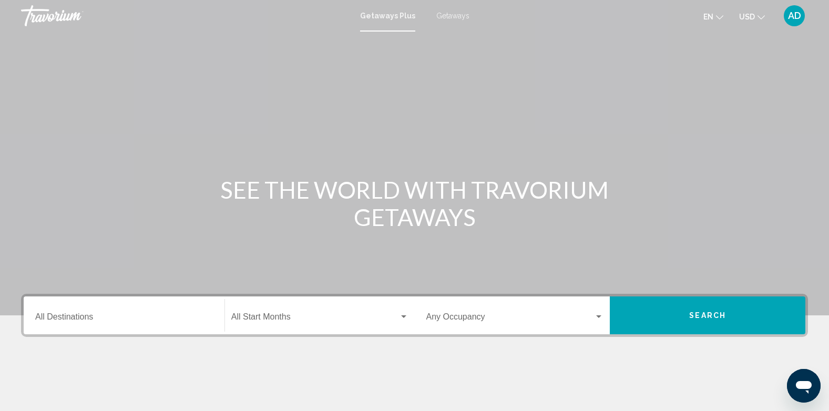
scroll to position [158, 0]
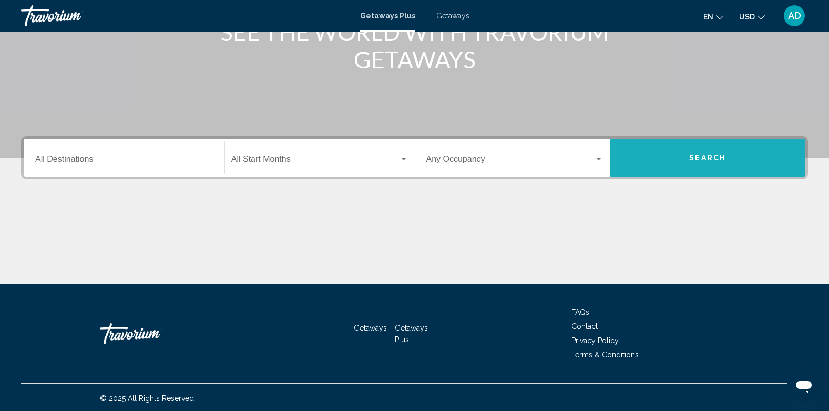
click at [708, 150] on button "Search" at bounding box center [707, 158] width 195 height 38
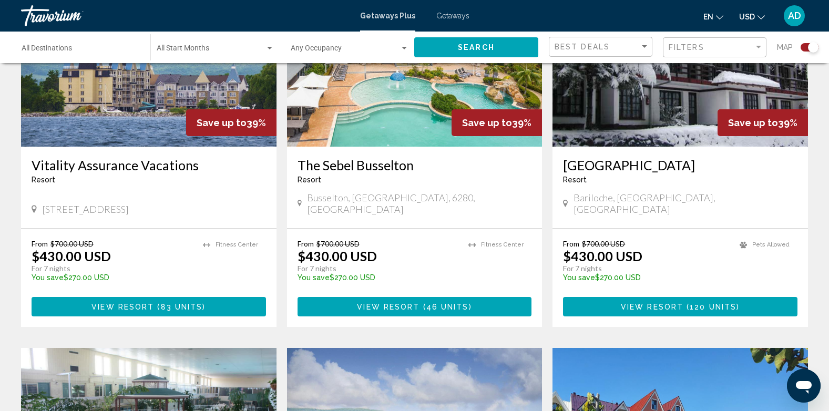
scroll to position [473, 0]
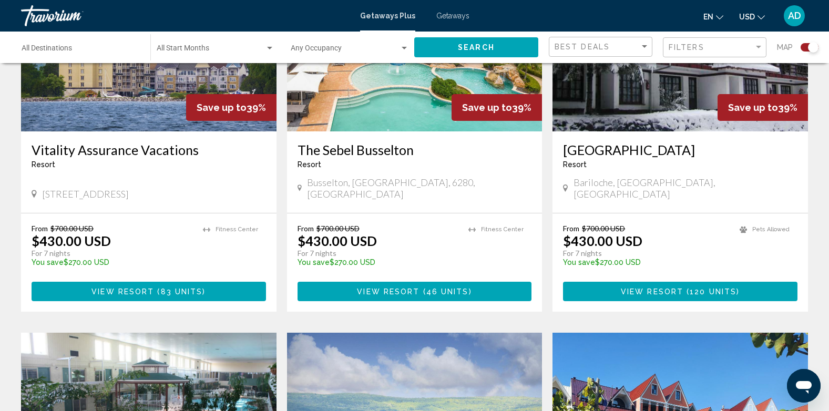
click at [760, 17] on icon "Change currency" at bounding box center [760, 17] width 7 height 7
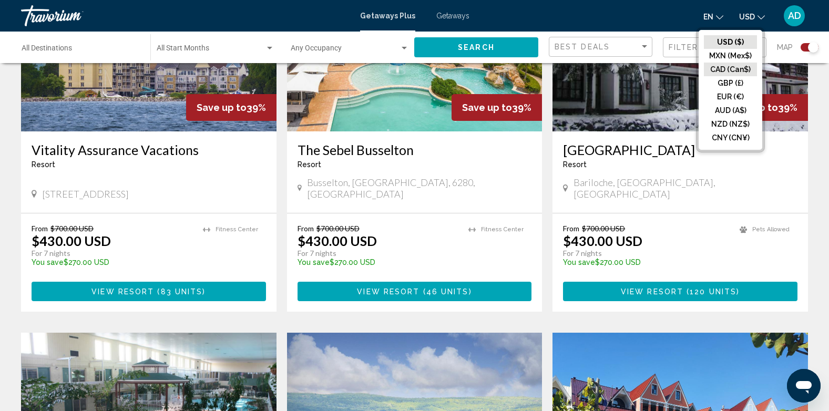
click at [717, 69] on button "CAD (Can$)" at bounding box center [730, 70] width 53 height 14
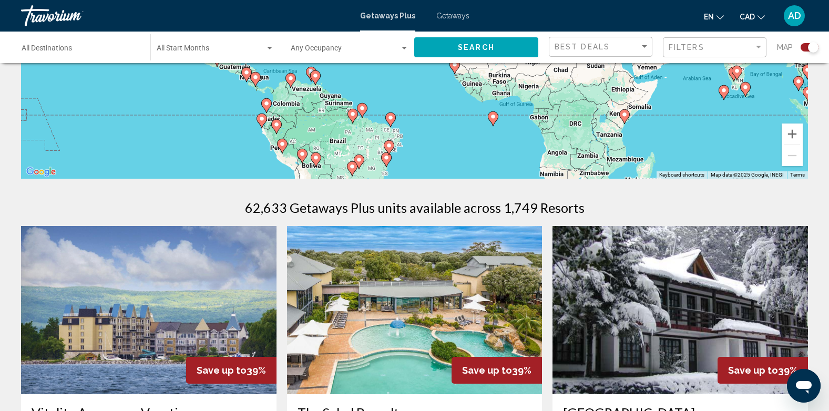
scroll to position [0, 0]
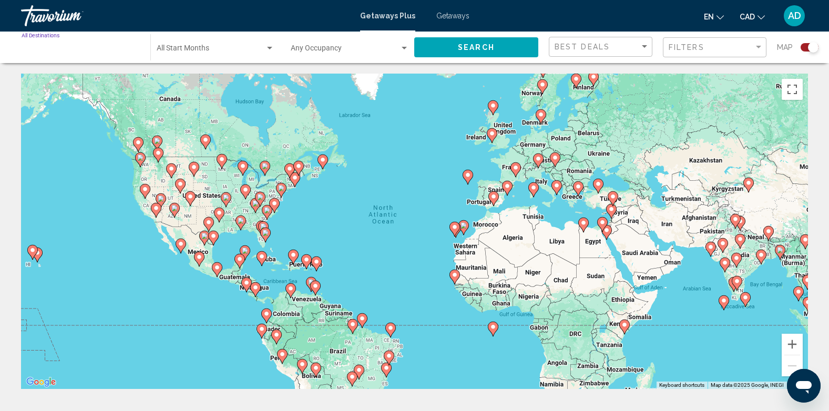
click at [75, 47] on input "Destination All Destinations" at bounding box center [81, 50] width 118 height 8
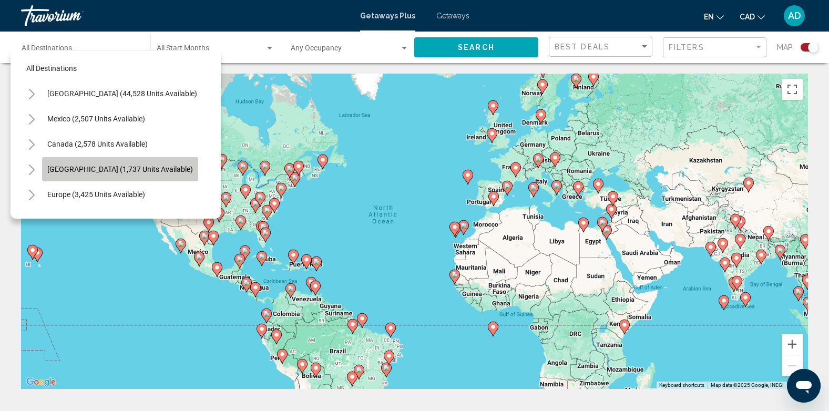
click at [118, 169] on span "[GEOGRAPHIC_DATA] (1,737 units available)" at bounding box center [120, 169] width 146 height 8
type input "**********"
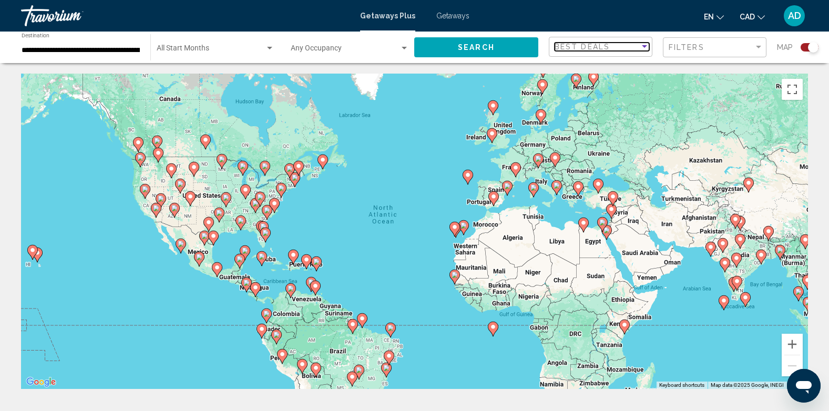
click at [644, 45] on div "Sort by" at bounding box center [644, 46] width 5 height 3
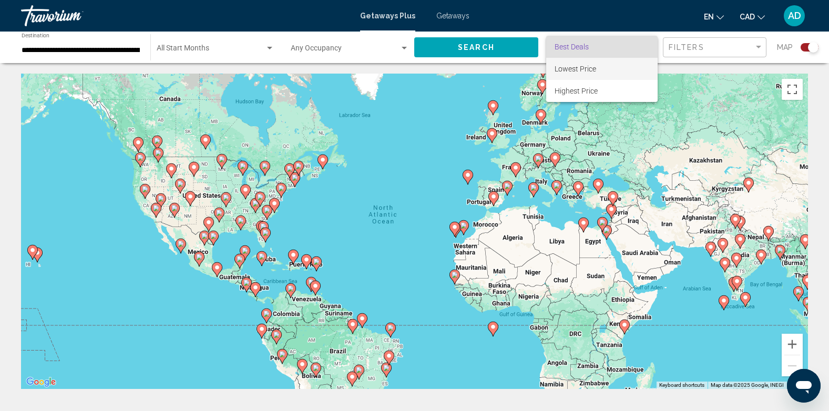
click at [585, 68] on span "Lowest Price" at bounding box center [575, 69] width 42 height 8
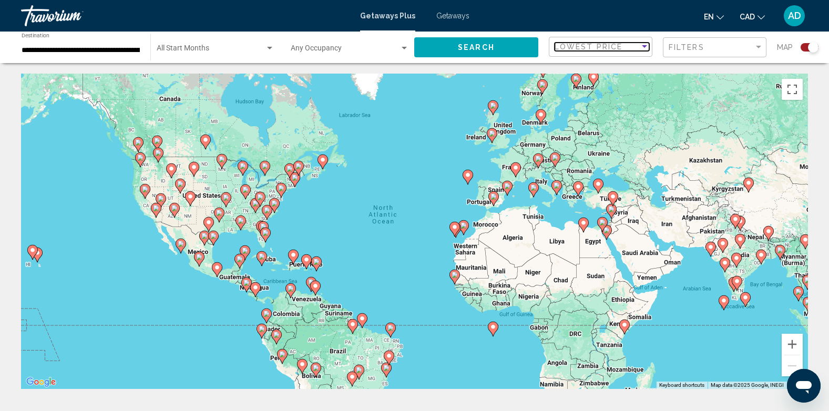
click at [645, 45] on div "Sort by" at bounding box center [644, 46] width 5 height 3
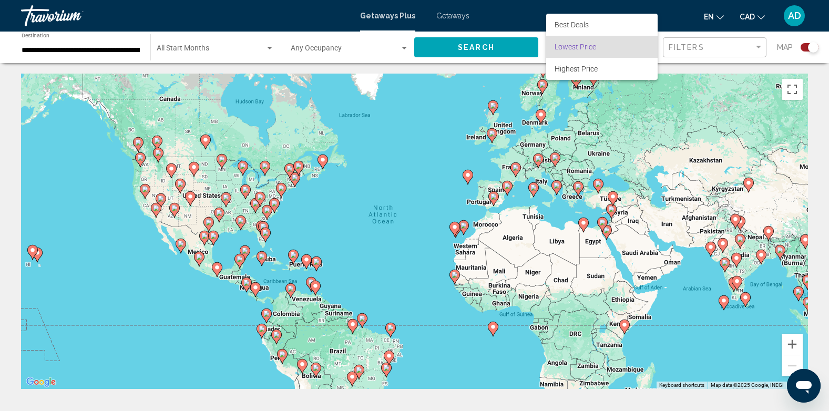
click at [758, 43] on div at bounding box center [414, 205] width 829 height 411
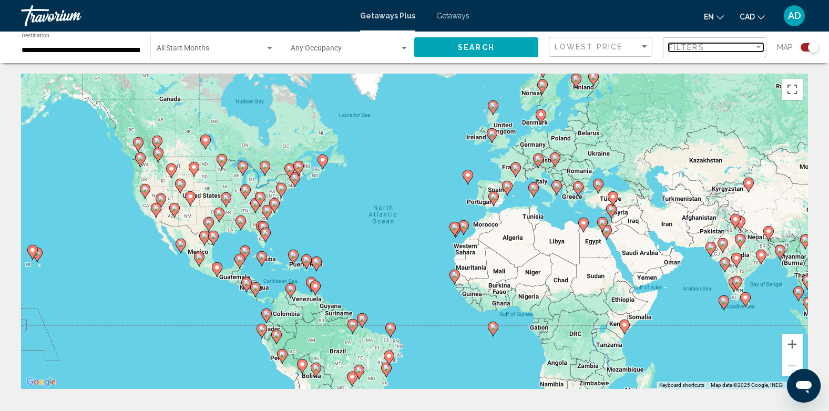
click at [758, 43] on div "Filter" at bounding box center [758, 47] width 9 height 8
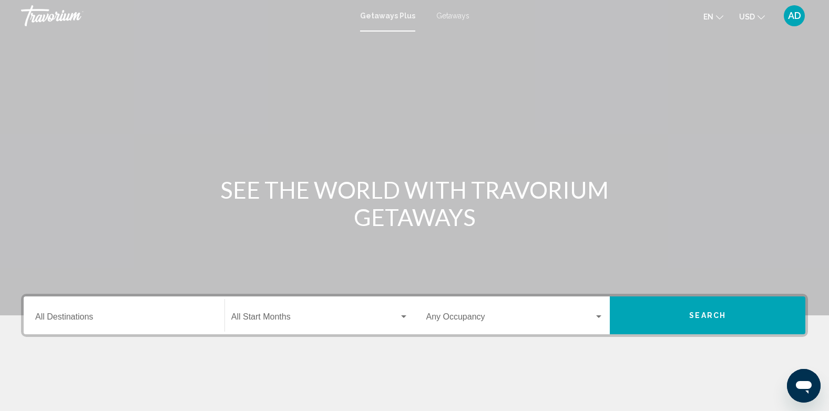
click at [454, 15] on span "Getaways" at bounding box center [452, 16] width 33 height 8
click at [493, 163] on div "Main content" at bounding box center [414, 157] width 829 height 315
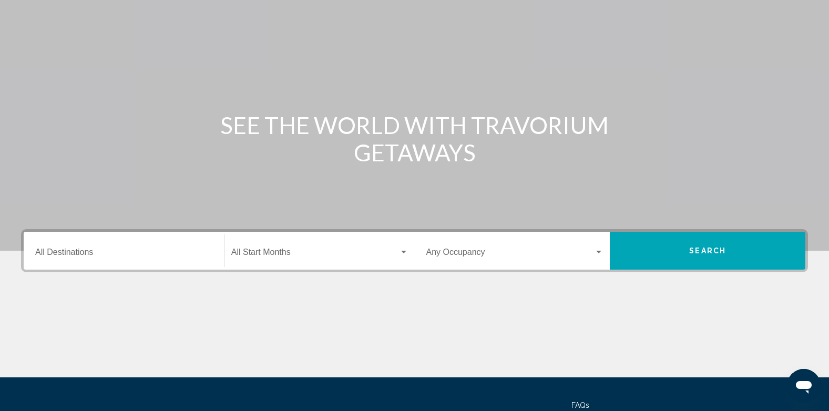
scroll to position [158, 0]
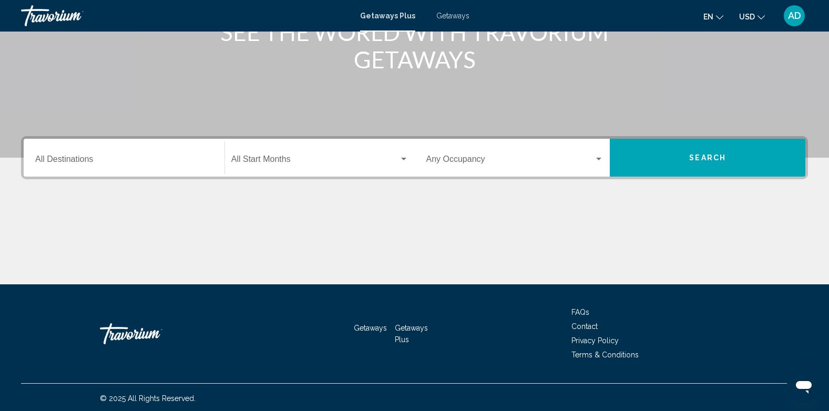
click at [465, 159] on span "Search widget" at bounding box center [510, 161] width 168 height 9
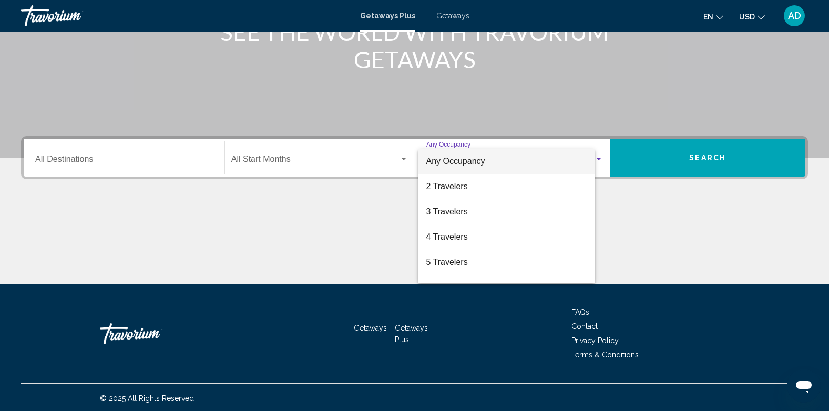
scroll to position [160, 0]
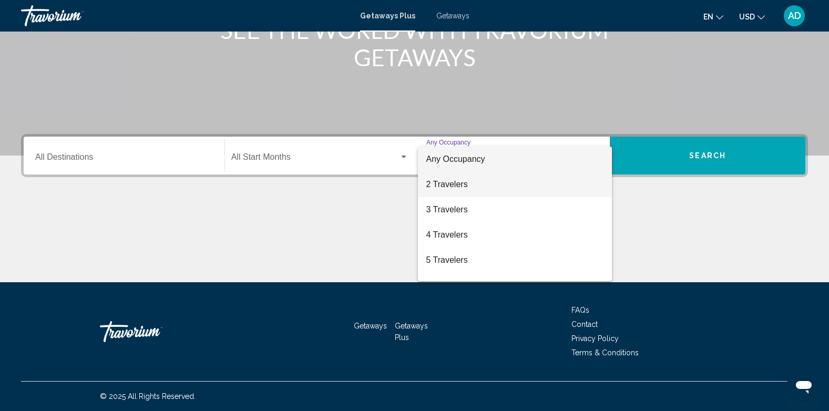
click at [454, 181] on span "2 Travelers" at bounding box center [515, 184] width 178 height 25
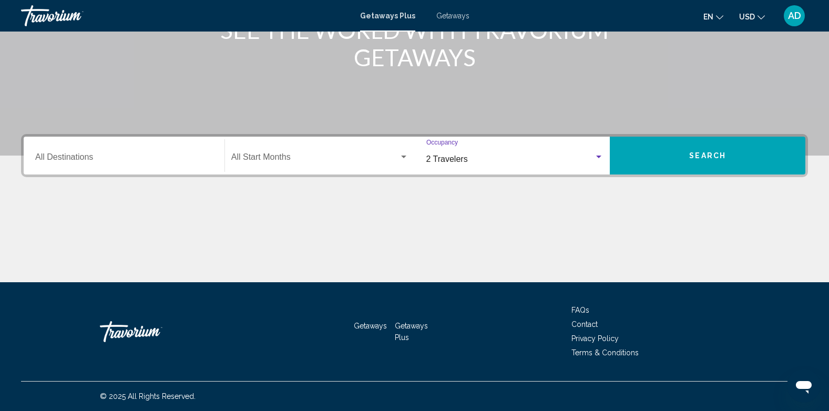
click at [366, 153] on div "Start Month All Start Months" at bounding box center [319, 155] width 177 height 33
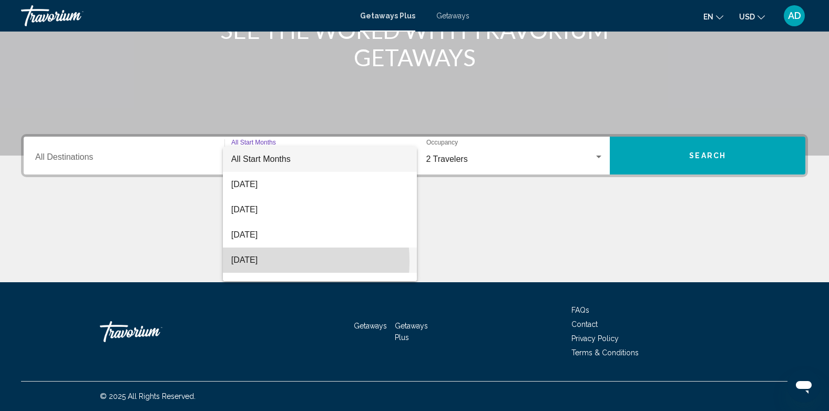
click at [253, 261] on span "[DATE]" at bounding box center [319, 259] width 177 height 25
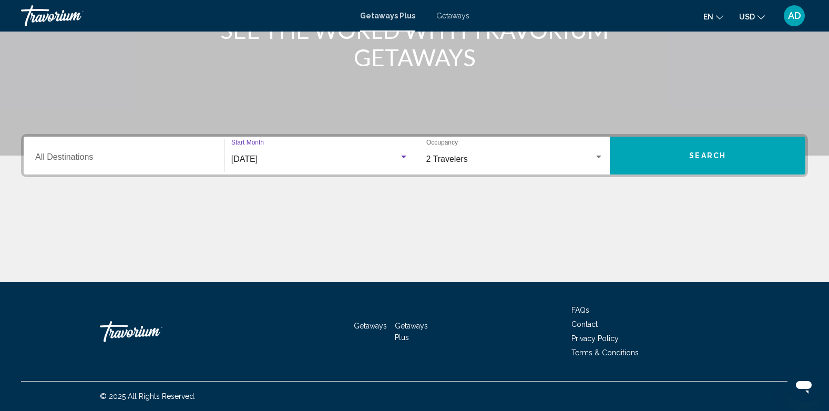
click at [175, 154] on input "Destination All Destinations" at bounding box center [124, 158] width 178 height 9
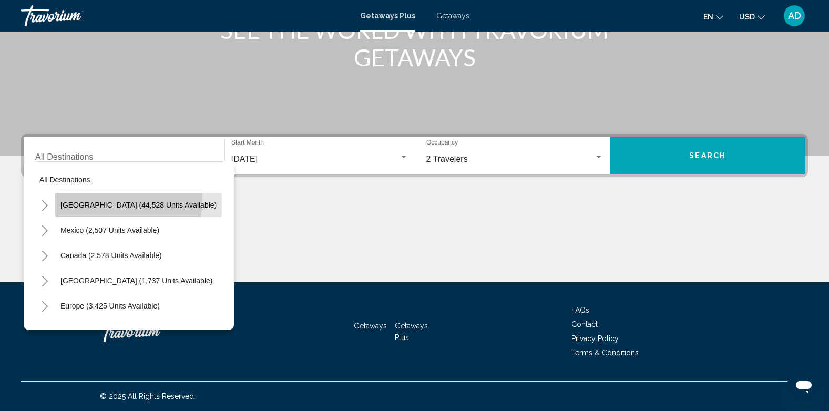
click at [128, 201] on span "[GEOGRAPHIC_DATA] (44,528 units available)" at bounding box center [138, 205] width 156 height 8
type input "**********"
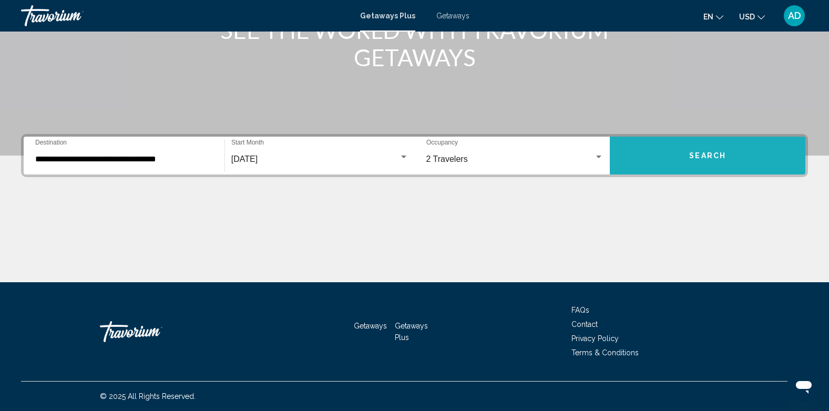
click at [694, 145] on button "Search" at bounding box center [707, 156] width 195 height 38
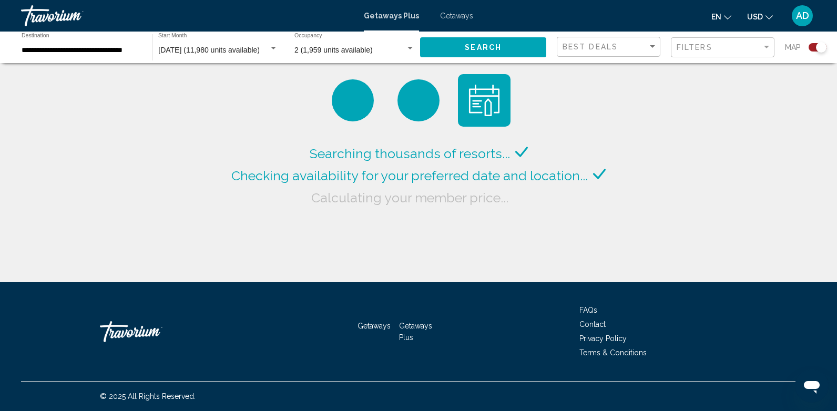
click at [767, 16] on icon "Change currency" at bounding box center [768, 17] width 7 height 7
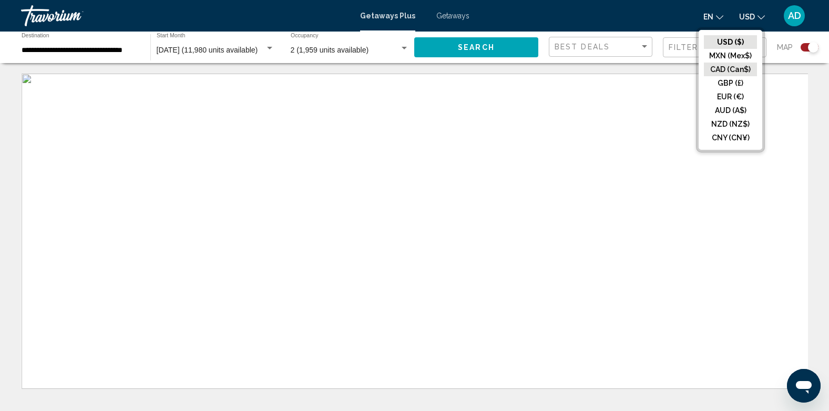
click at [729, 69] on button "CAD (Can$)" at bounding box center [730, 70] width 53 height 14
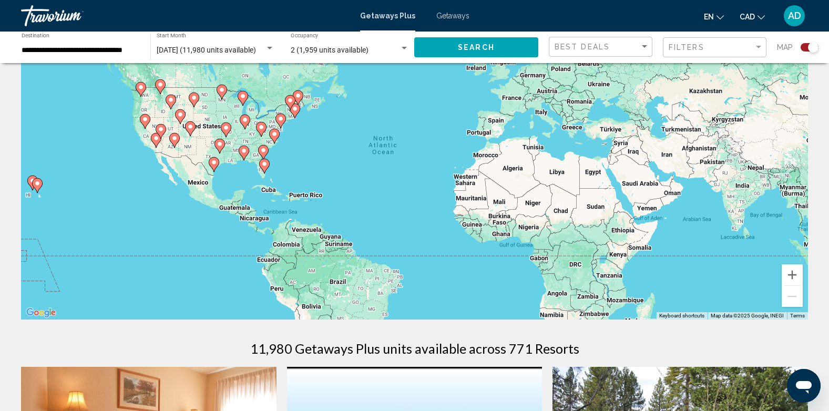
scroll to position [53, 0]
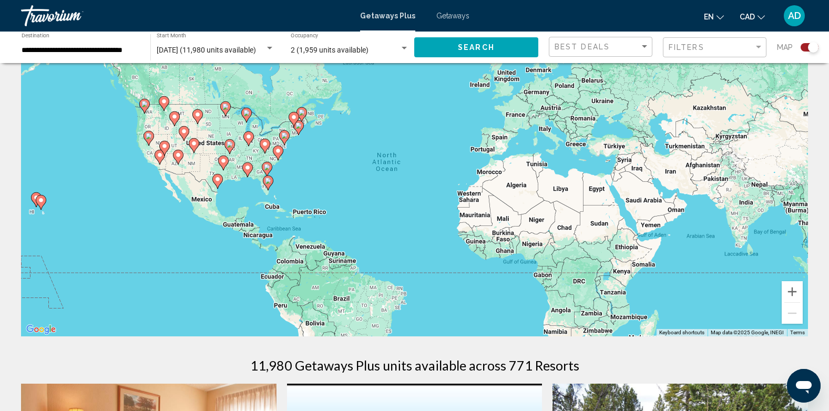
click at [268, 181] on image "Main content" at bounding box center [268, 181] width 6 height 6
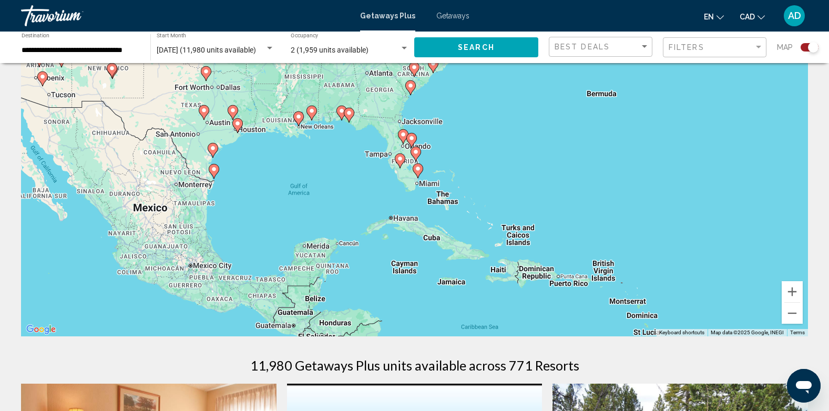
click at [426, 189] on div "To navigate, press the arrow keys. To activate drag with keyboard, press Alt + …" at bounding box center [414, 178] width 787 height 315
click at [417, 171] on image "Main content" at bounding box center [418, 169] width 6 height 6
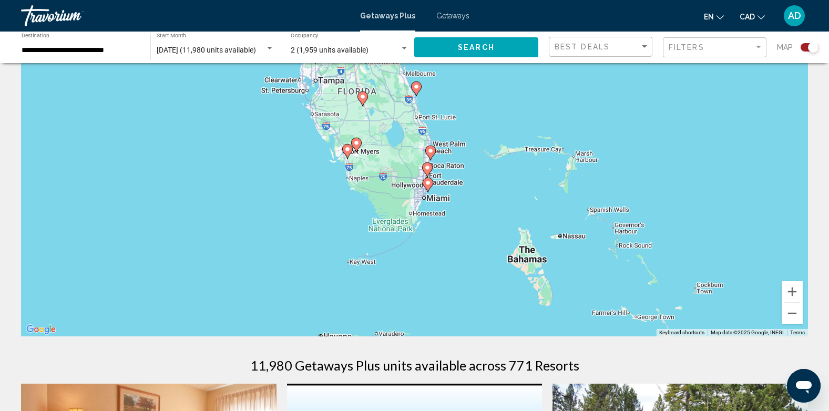
click at [430, 186] on icon "Main content" at bounding box center [426, 185] width 9 height 14
type input "**********"
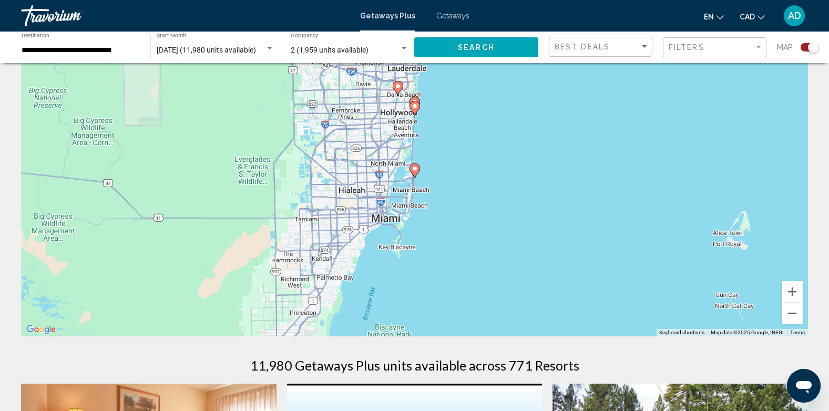
click at [411, 169] on icon "Main content" at bounding box center [413, 171] width 9 height 14
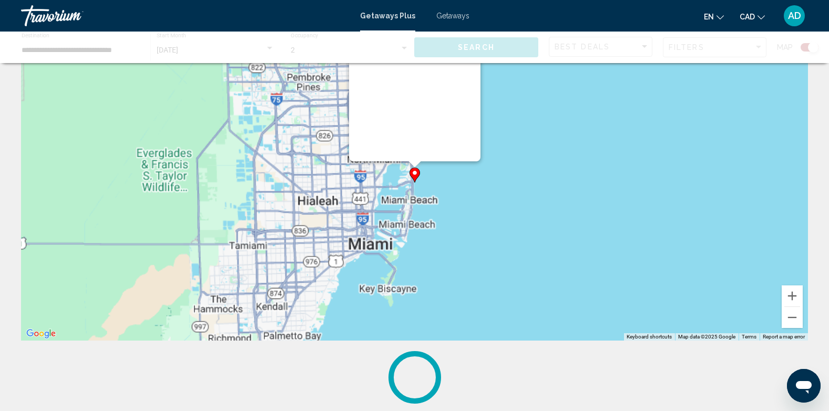
scroll to position [0, 0]
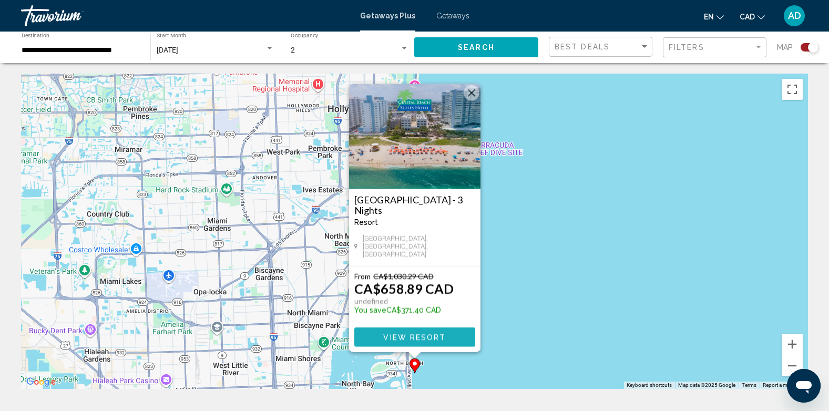
click at [434, 334] on span "View Resort" at bounding box center [414, 337] width 63 height 8
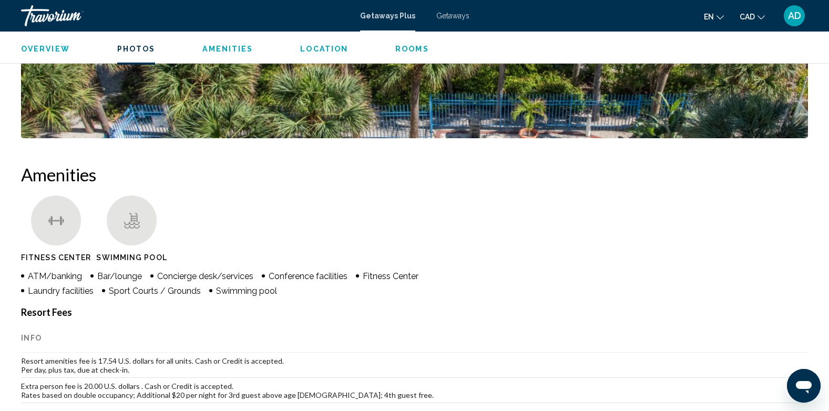
scroll to position [525, 0]
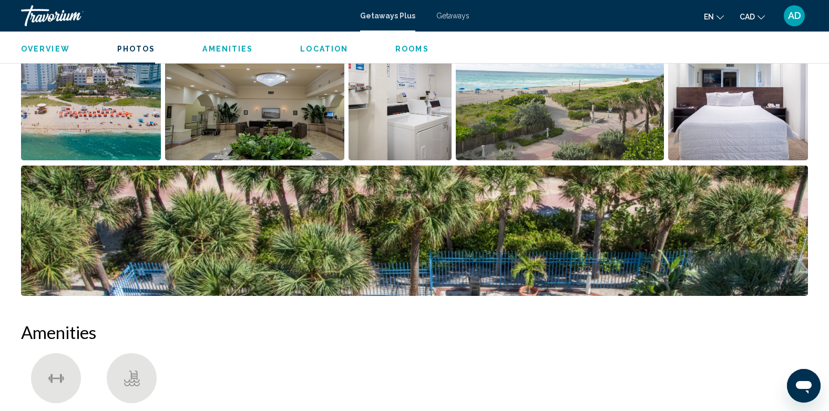
click at [113, 118] on img "Open full-screen image slider" at bounding box center [91, 95] width 140 height 130
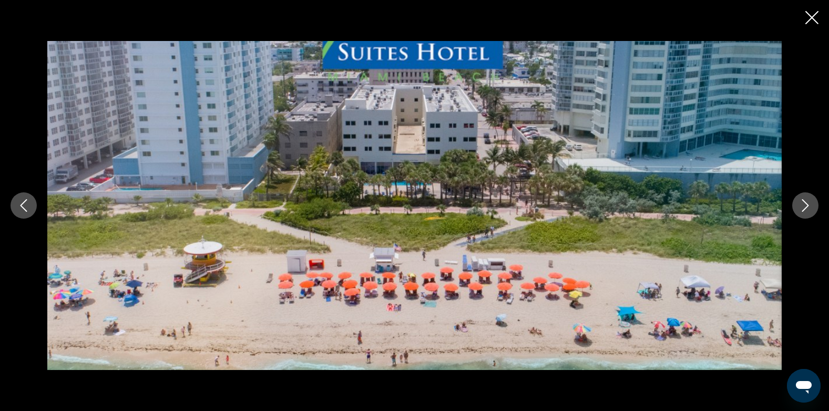
click at [807, 205] on icon "Next image" at bounding box center [805, 205] width 13 height 13
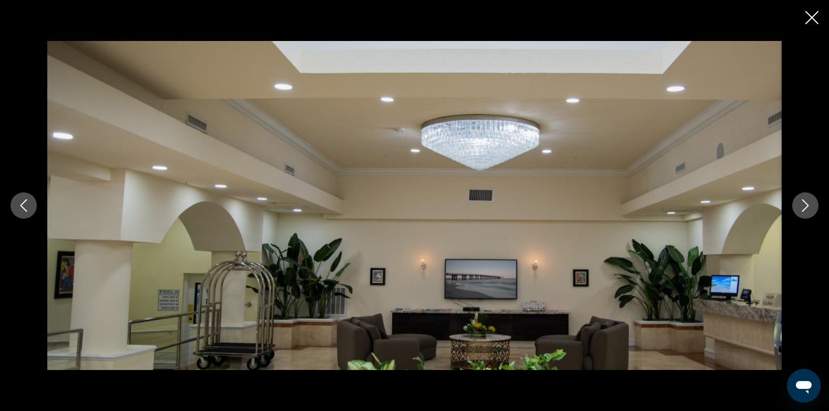
click at [807, 205] on icon "Next image" at bounding box center [805, 205] width 13 height 13
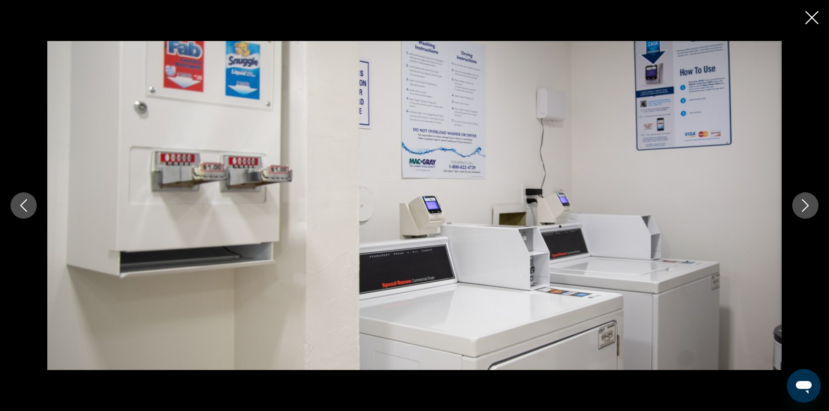
click at [807, 205] on icon "Next image" at bounding box center [805, 205] width 13 height 13
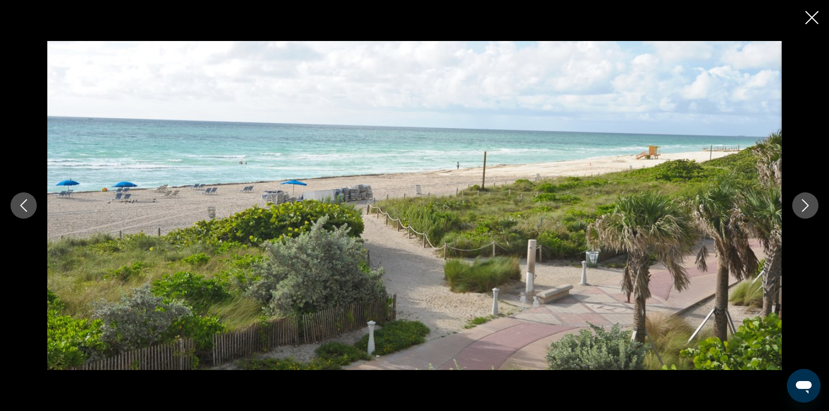
click at [807, 205] on icon "Next image" at bounding box center [805, 205] width 13 height 13
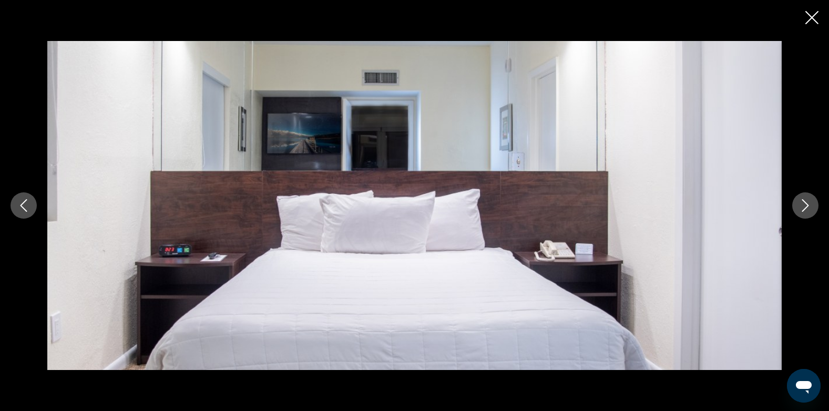
click at [807, 205] on icon "Next image" at bounding box center [805, 205] width 13 height 13
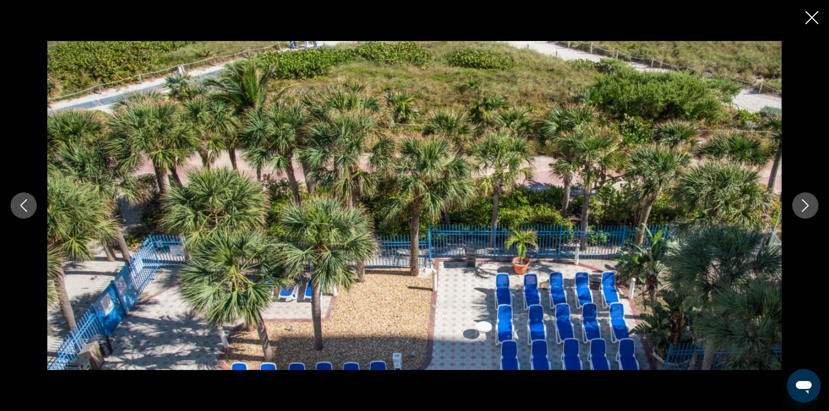
scroll to position [631, 0]
click at [807, 205] on icon "Next image" at bounding box center [805, 205] width 13 height 13
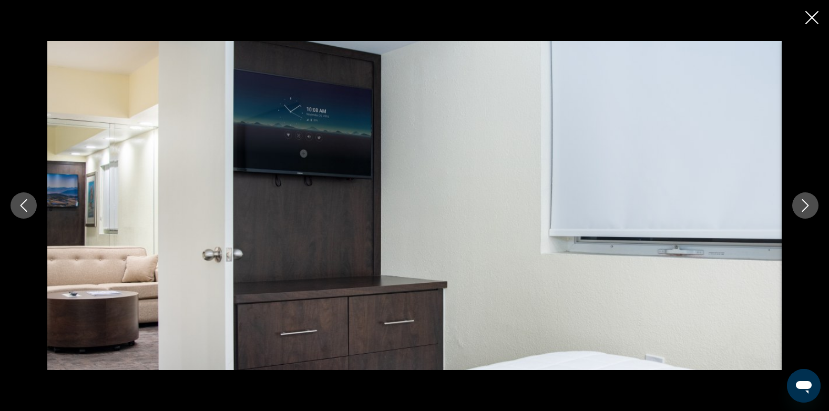
click at [807, 205] on icon "Next image" at bounding box center [805, 205] width 13 height 13
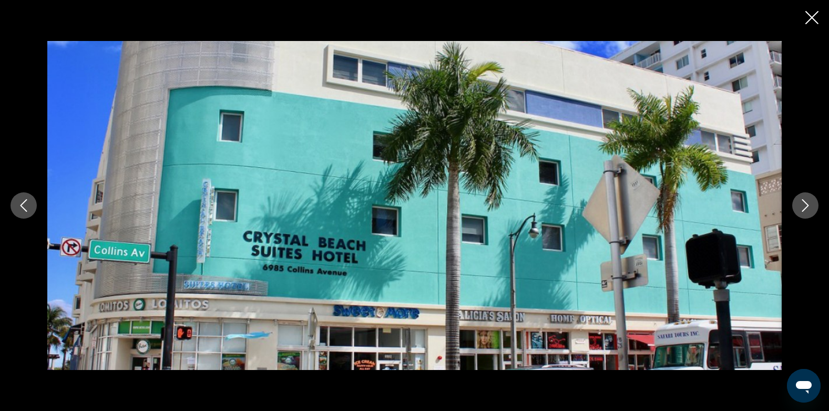
click at [807, 205] on icon "Next image" at bounding box center [805, 205] width 13 height 13
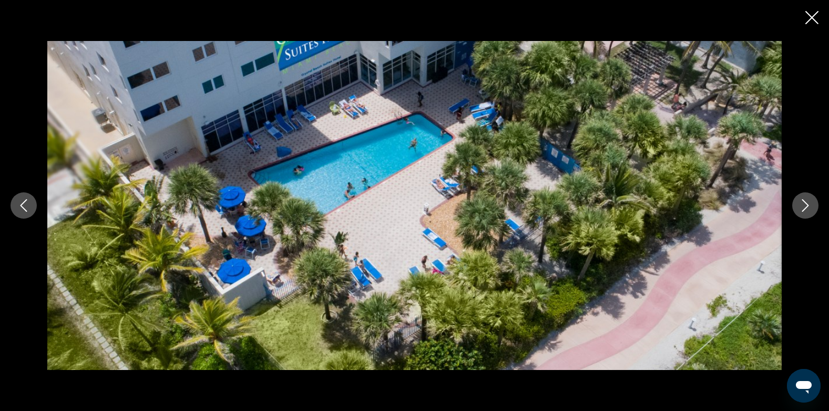
click at [807, 205] on icon "Next image" at bounding box center [805, 205] width 13 height 13
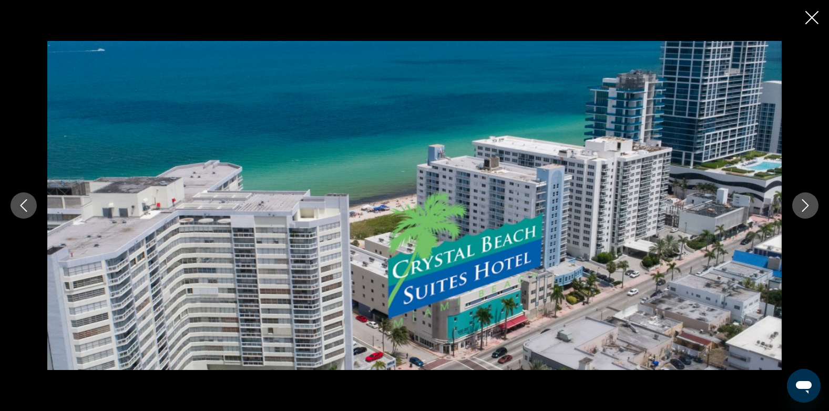
click at [807, 205] on icon "Next image" at bounding box center [805, 205] width 13 height 13
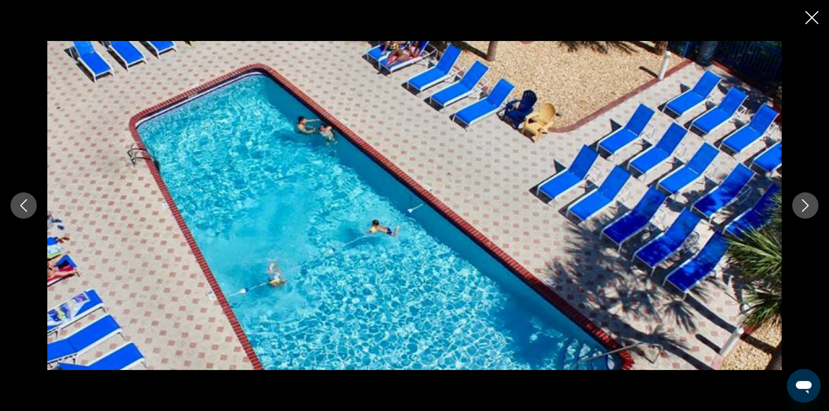
click at [807, 205] on icon "Next image" at bounding box center [805, 205] width 13 height 13
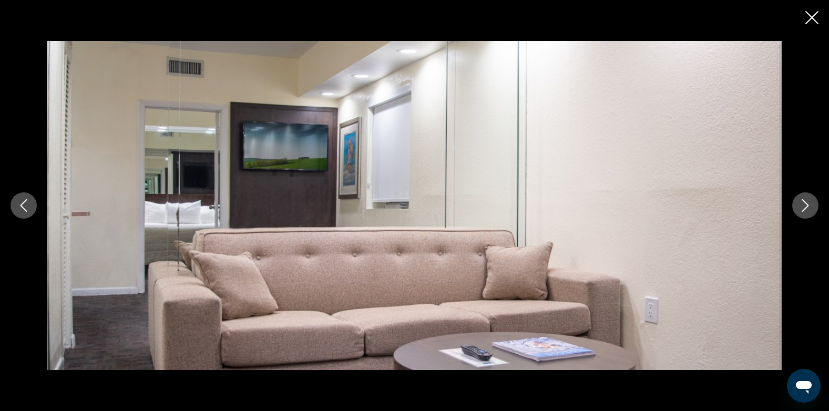
click at [807, 205] on icon "Next image" at bounding box center [805, 205] width 13 height 13
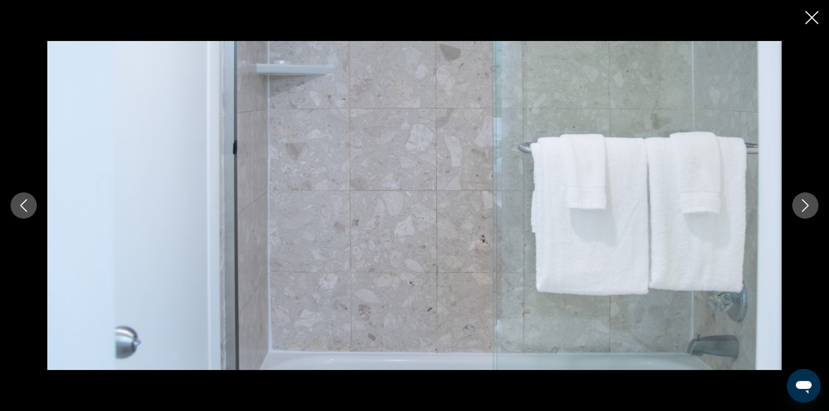
click at [807, 205] on icon "Next image" at bounding box center [805, 205] width 13 height 13
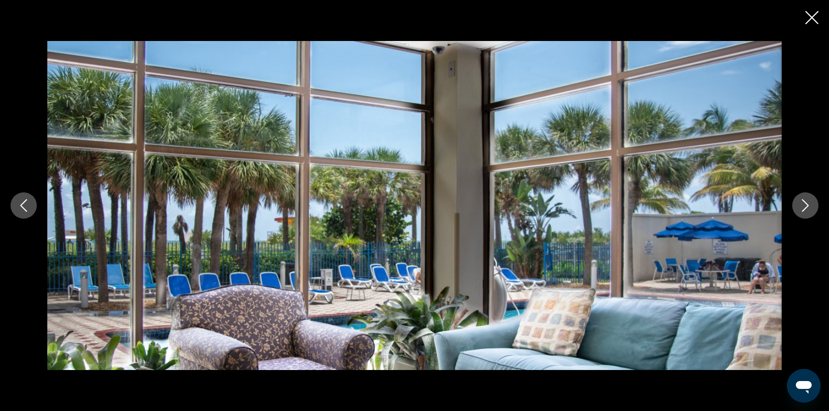
click at [807, 205] on icon "Next image" at bounding box center [805, 205] width 13 height 13
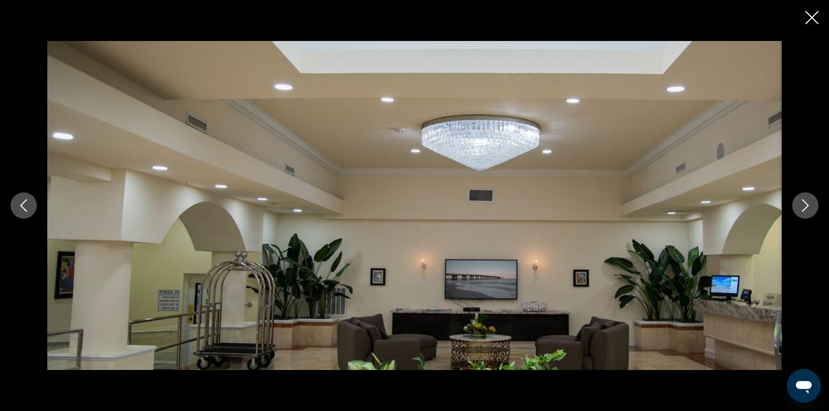
click at [807, 205] on icon "Next image" at bounding box center [805, 205] width 13 height 13
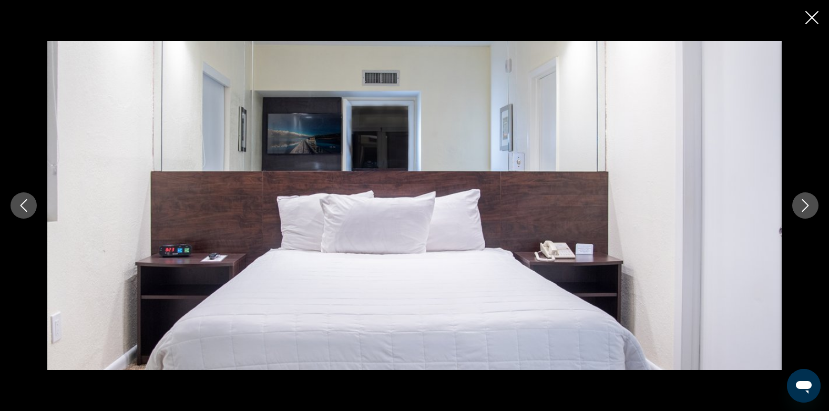
click at [811, 14] on icon "Close slideshow" at bounding box center [811, 17] width 13 height 13
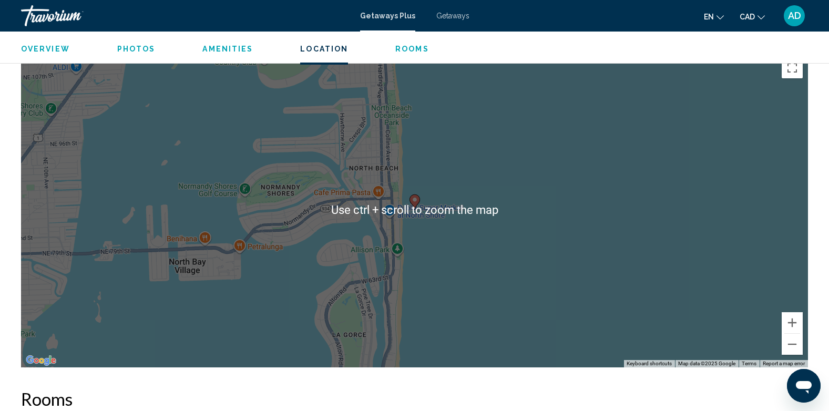
scroll to position [1209, 0]
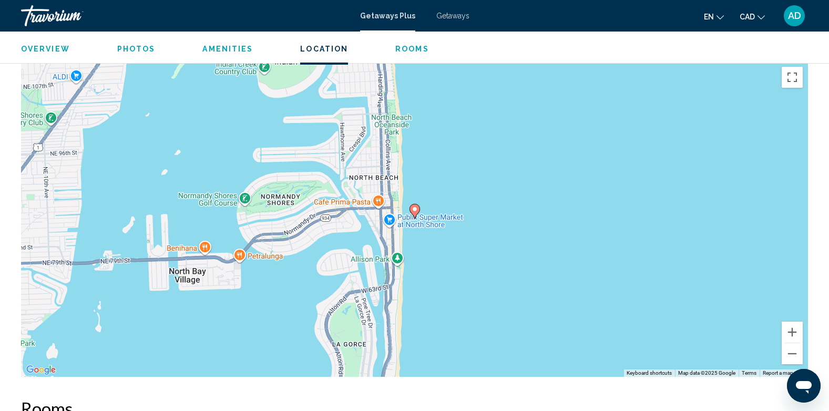
click at [449, 238] on div "To activate drag with keyboard, press Alt + Enter. Once in keyboard drag state,…" at bounding box center [414, 218] width 787 height 315
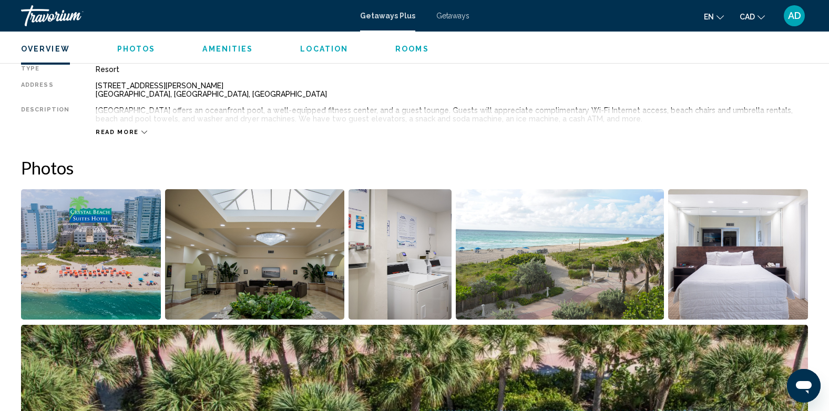
scroll to position [315, 0]
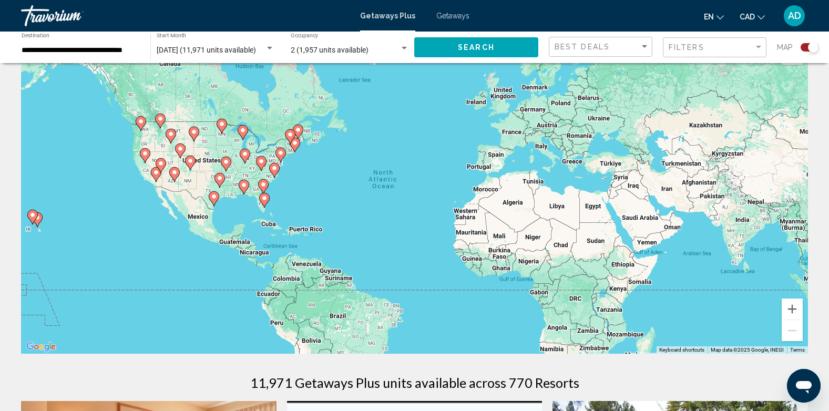
scroll to position [53, 0]
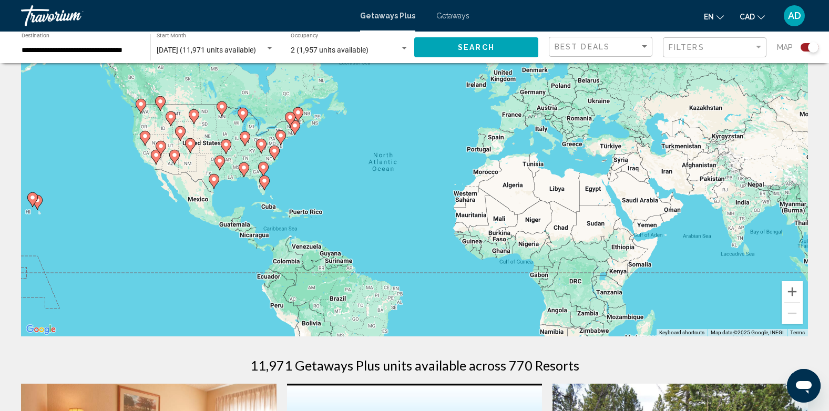
click at [272, 211] on div "To activate drag with keyboard, press Alt + Enter. Once in keyboard drag state,…" at bounding box center [414, 178] width 787 height 315
click at [264, 179] on image "Main content" at bounding box center [264, 181] width 6 height 6
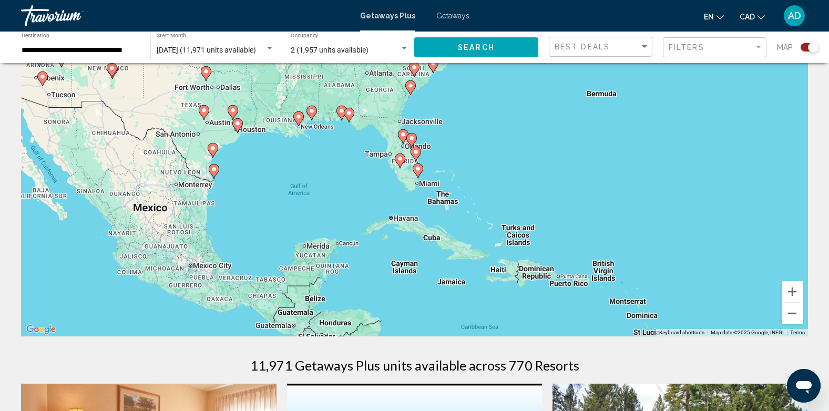
click at [419, 170] on image "Main content" at bounding box center [418, 169] width 6 height 6
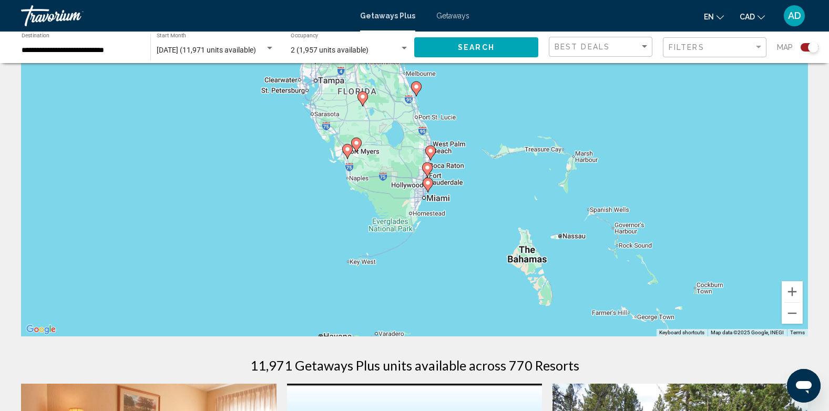
scroll to position [0, 0]
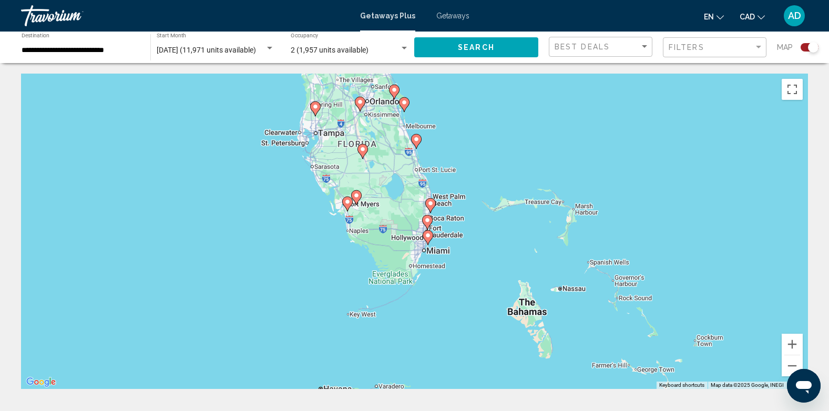
click at [348, 202] on image "Main content" at bounding box center [347, 202] width 6 height 6
type input "**********"
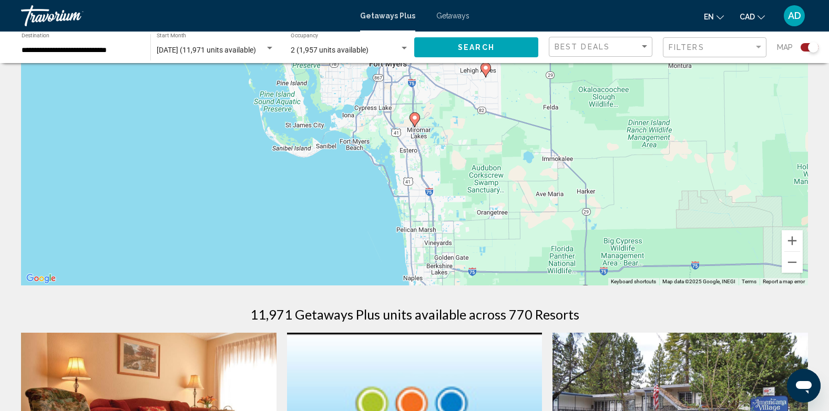
scroll to position [105, 0]
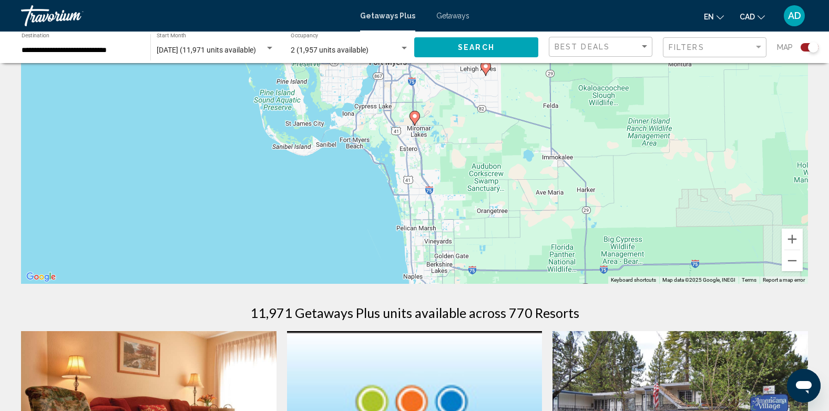
click at [412, 281] on div "To navigate, press the arrow keys. To activate drag with keyboard, press Alt + …" at bounding box center [414, 125] width 787 height 315
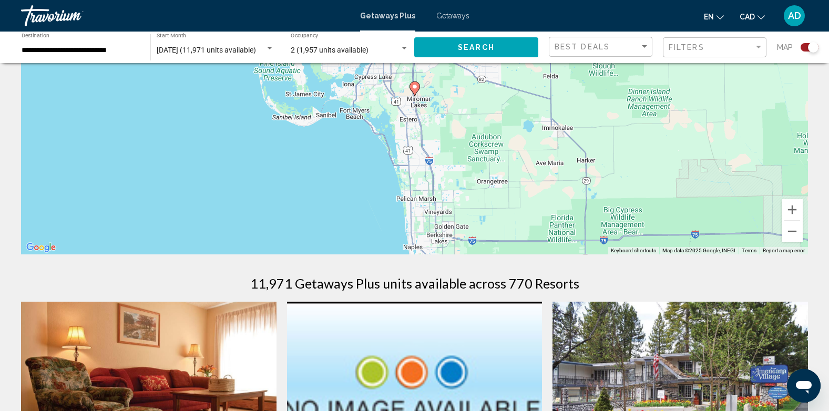
scroll to position [158, 0]
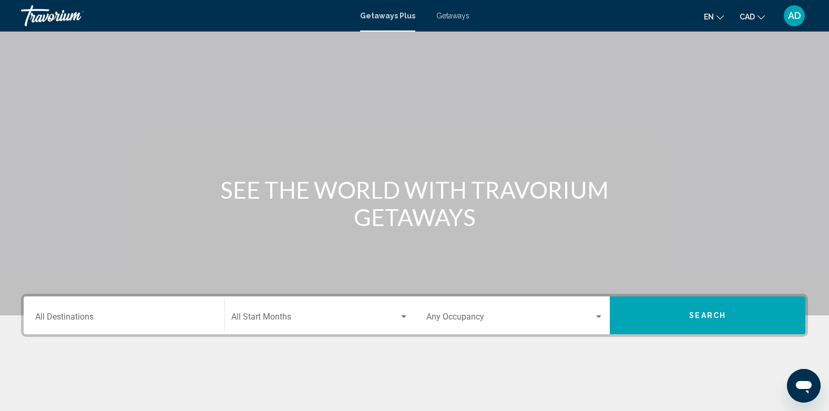
scroll to position [158, 0]
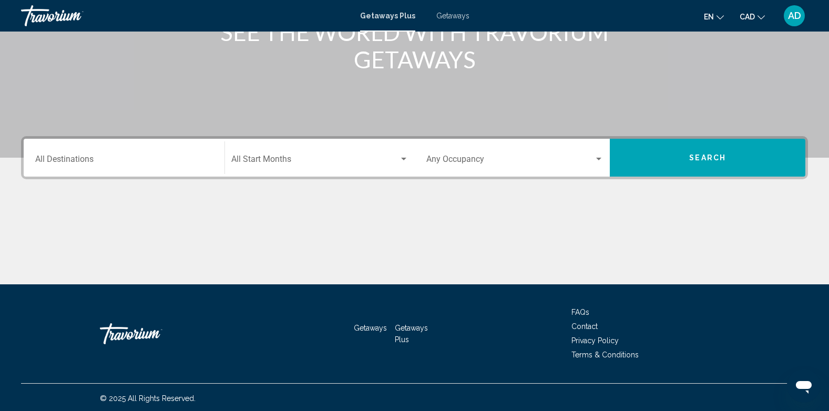
click at [82, 155] on div "Destination All Destinations" at bounding box center [124, 157] width 178 height 33
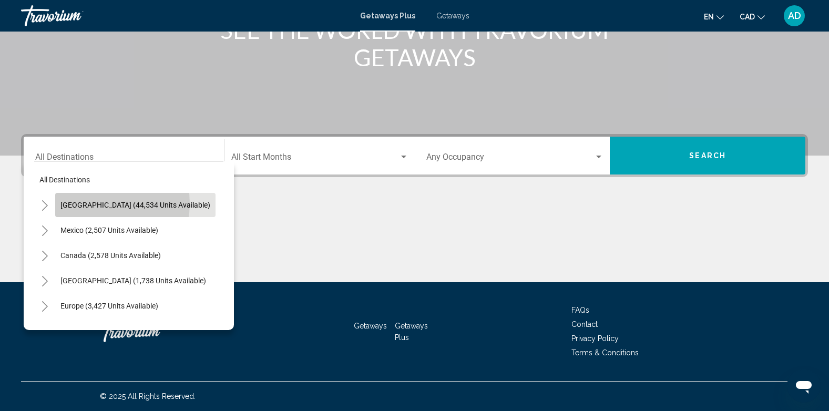
click at [99, 203] on span "[GEOGRAPHIC_DATA] (44,534 units available)" at bounding box center [135, 205] width 150 height 8
type input "**********"
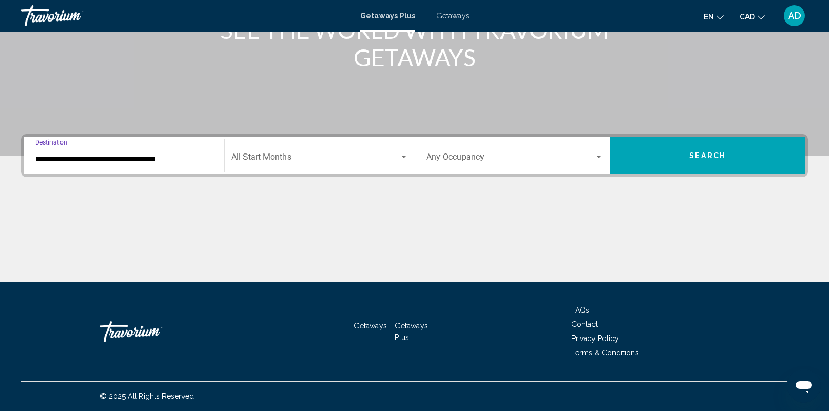
click at [279, 152] on div "Start Month All Start Months" at bounding box center [319, 155] width 177 height 33
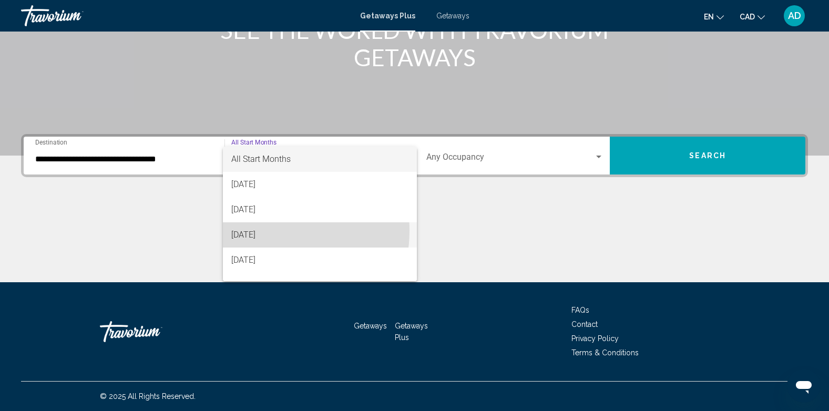
click at [267, 231] on span "[DATE]" at bounding box center [319, 234] width 177 height 25
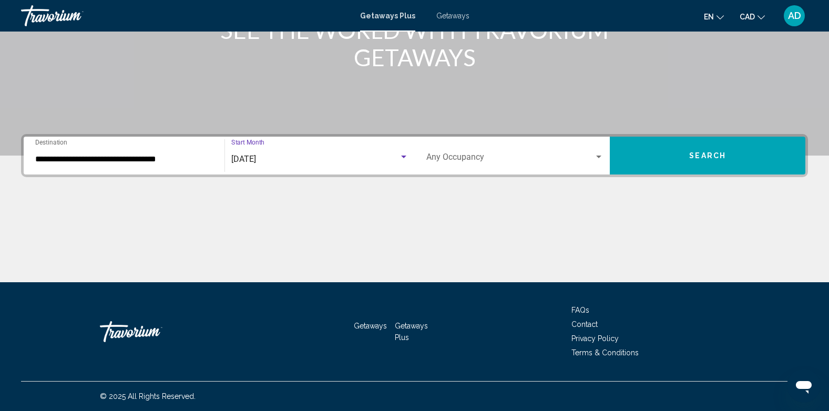
click at [301, 161] on div "[DATE]" at bounding box center [315, 158] width 168 height 9
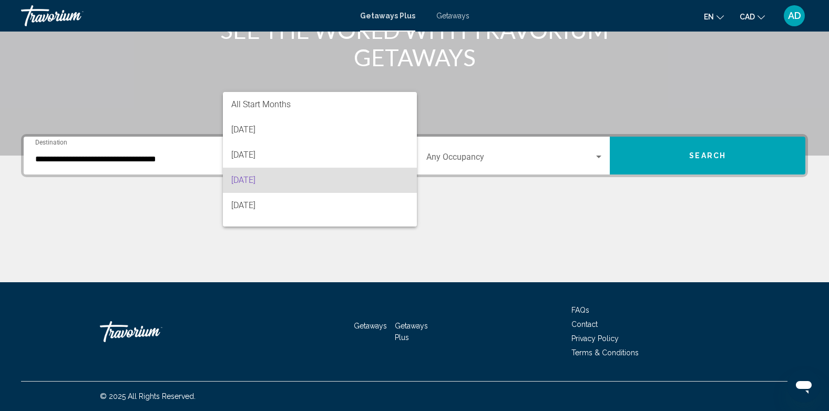
scroll to position [21, 0]
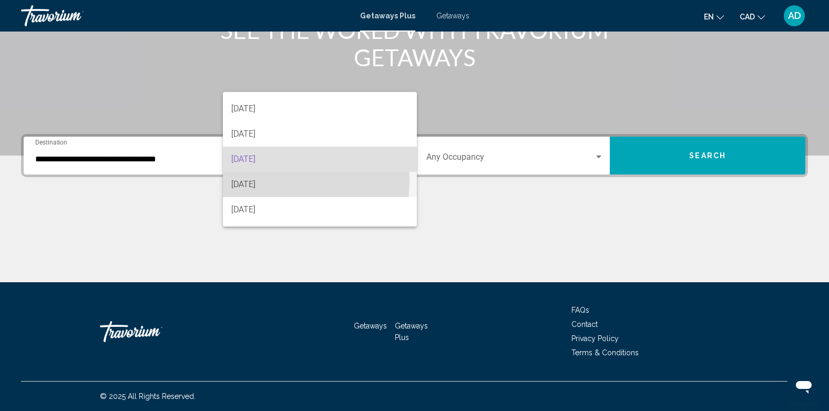
click at [270, 182] on span "[DATE]" at bounding box center [319, 184] width 177 height 25
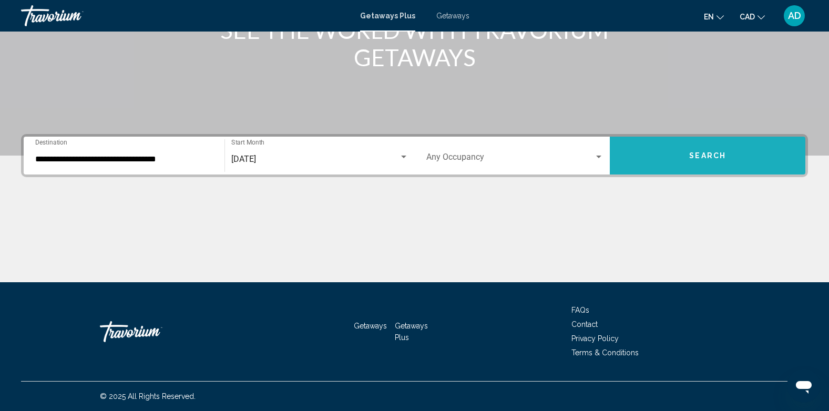
click at [658, 157] on button "Search" at bounding box center [707, 156] width 195 height 38
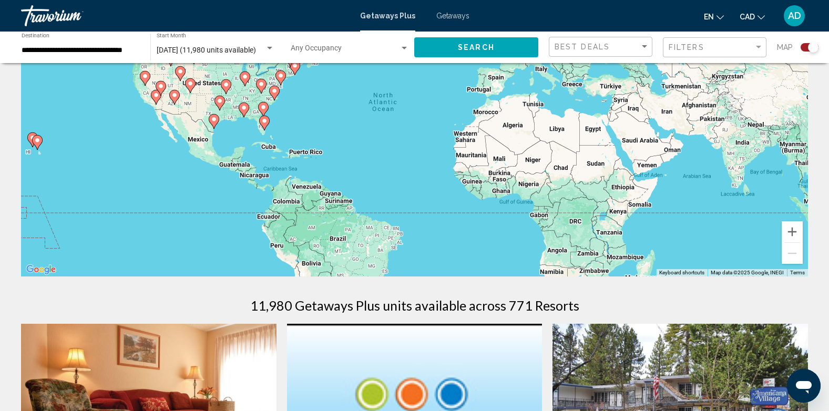
scroll to position [53, 0]
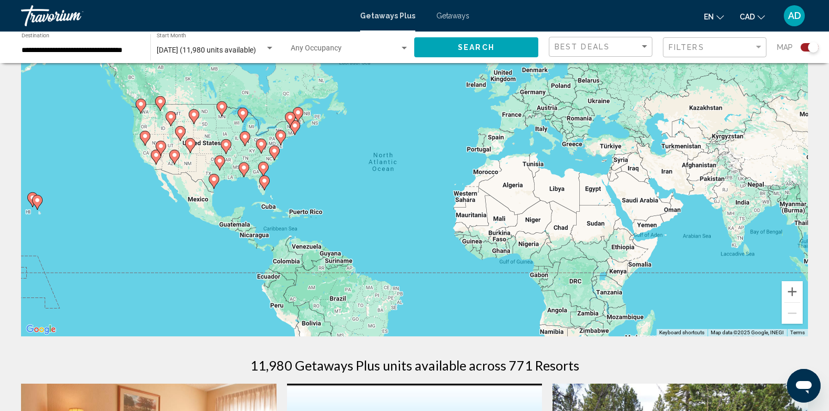
click at [263, 183] on image "Main content" at bounding box center [264, 181] width 6 height 6
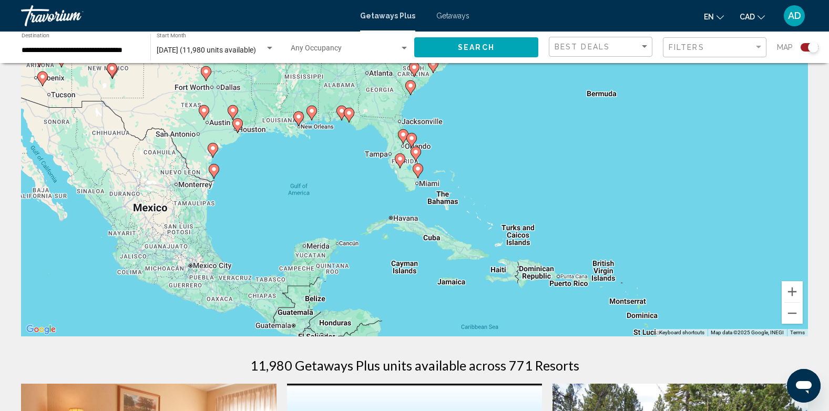
click at [412, 138] on image "Main content" at bounding box center [411, 138] width 6 height 6
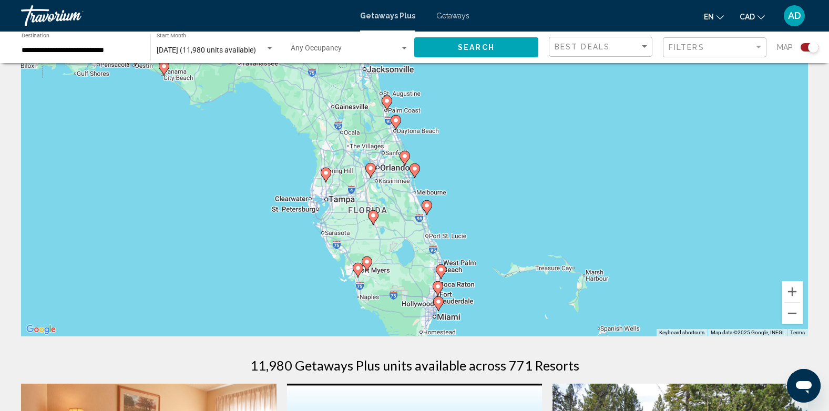
click at [404, 157] on image "Main content" at bounding box center [404, 156] width 6 height 6
type input "**********"
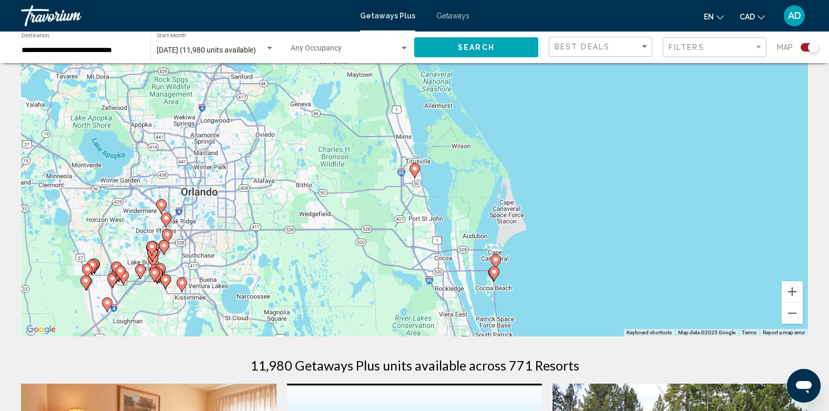
click at [493, 276] on icon "Main content" at bounding box center [493, 274] width 9 height 14
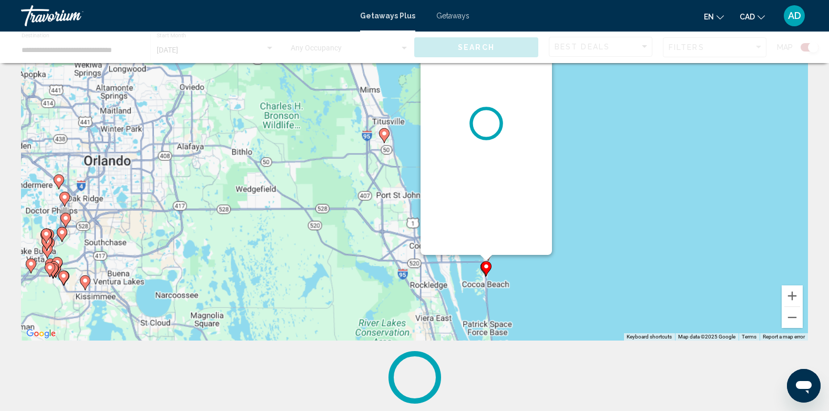
scroll to position [0, 0]
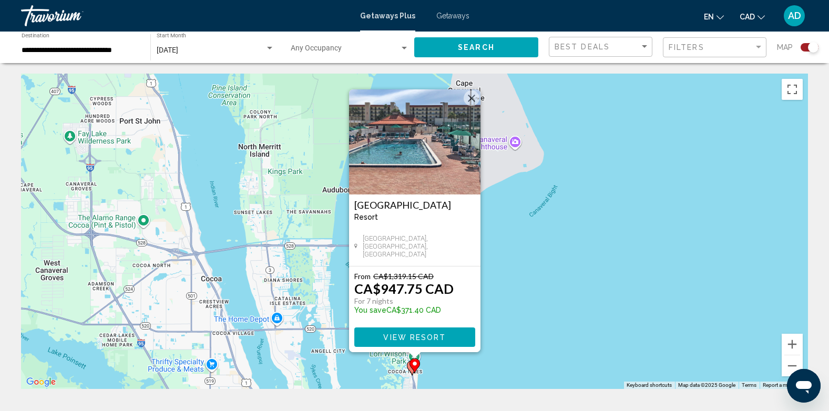
click at [412, 336] on span "View Resort" at bounding box center [414, 337] width 63 height 8
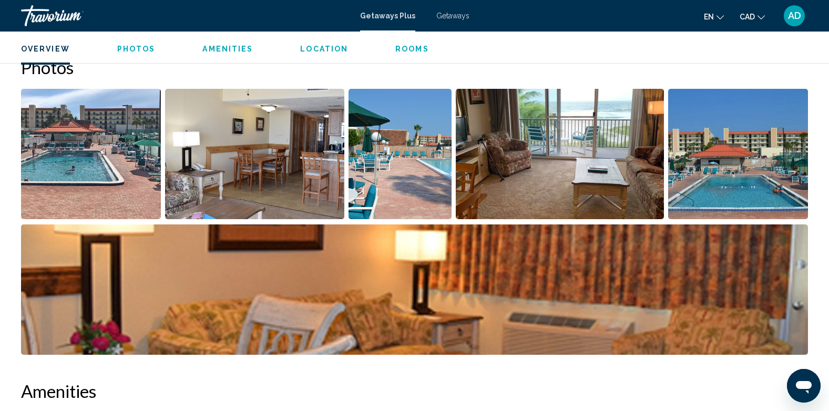
scroll to position [368, 0]
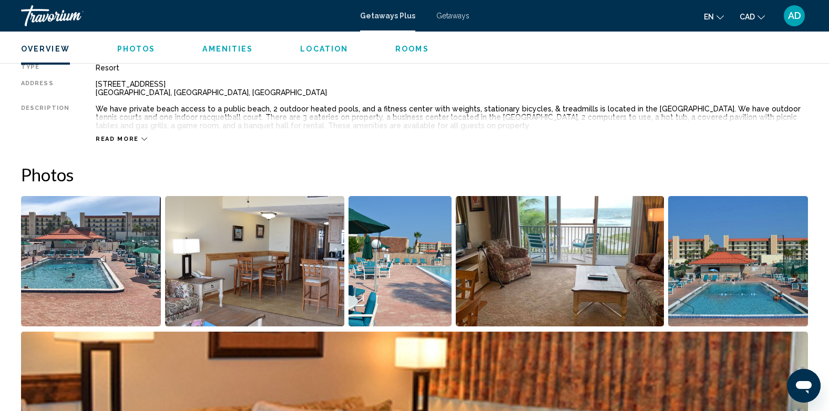
click at [100, 264] on img "Open full-screen image slider" at bounding box center [91, 261] width 140 height 130
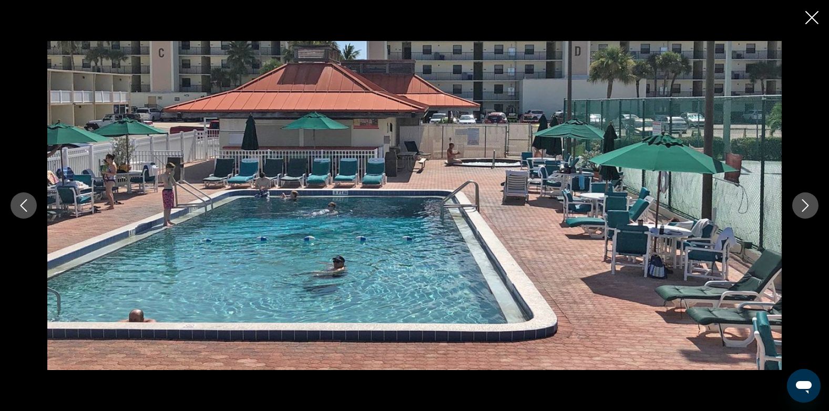
click at [808, 203] on icon "Next image" at bounding box center [805, 205] width 13 height 13
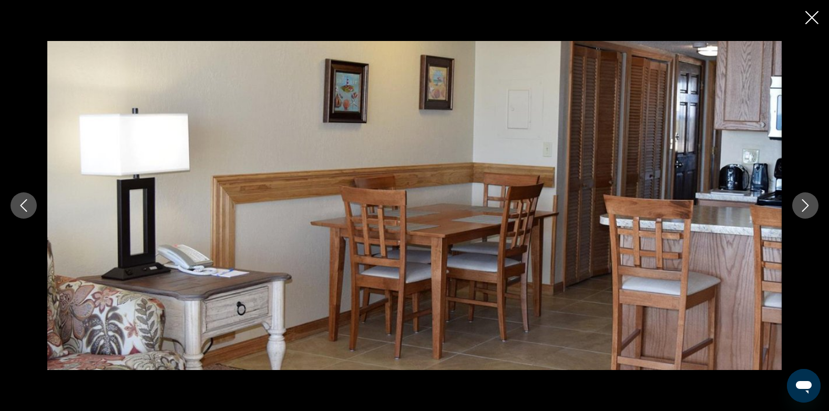
click at [808, 203] on icon "Next image" at bounding box center [805, 205] width 13 height 13
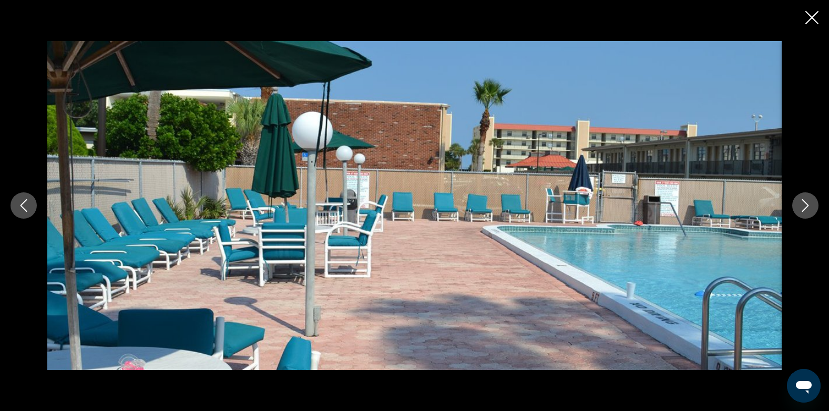
click at [808, 203] on icon "Next image" at bounding box center [805, 205] width 13 height 13
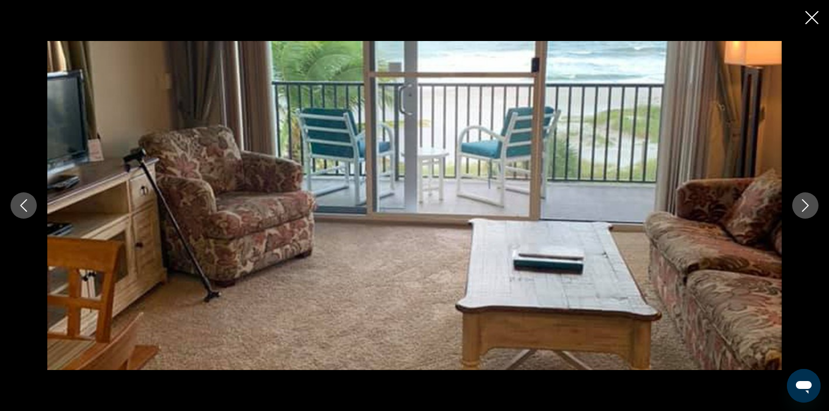
click at [808, 203] on icon "Next image" at bounding box center [805, 205] width 13 height 13
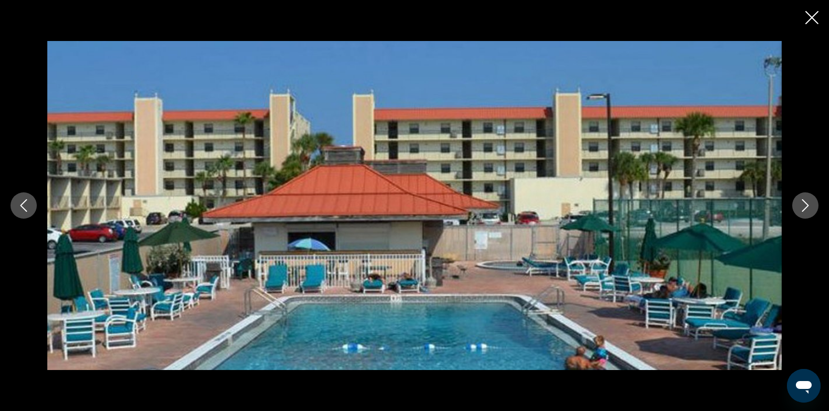
click at [808, 203] on icon "Next image" at bounding box center [805, 205] width 13 height 13
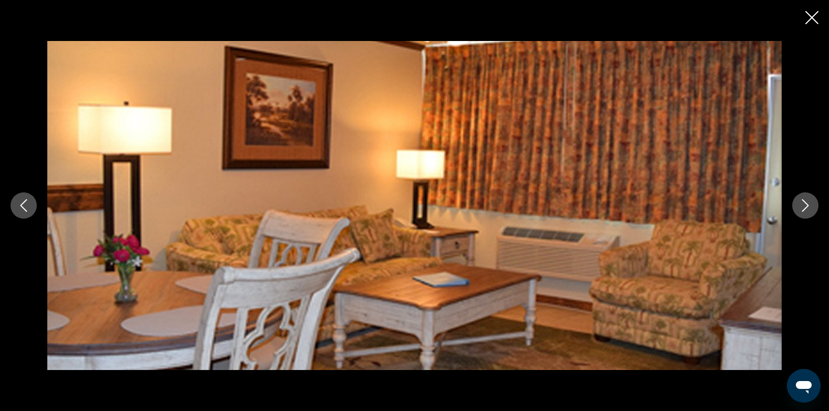
click at [808, 203] on icon "Next image" at bounding box center [805, 205] width 13 height 13
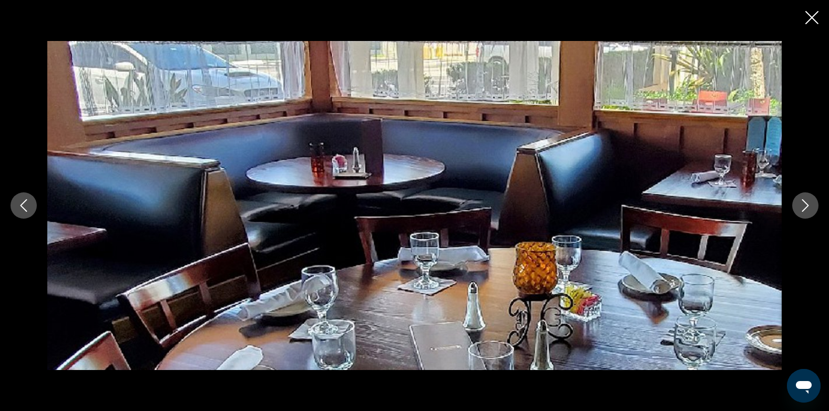
click at [808, 203] on icon "Next image" at bounding box center [805, 205] width 13 height 13
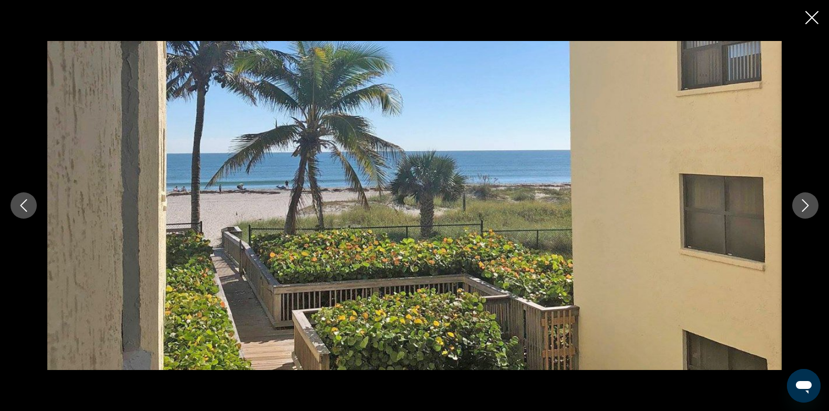
click at [808, 203] on icon "Next image" at bounding box center [805, 205] width 13 height 13
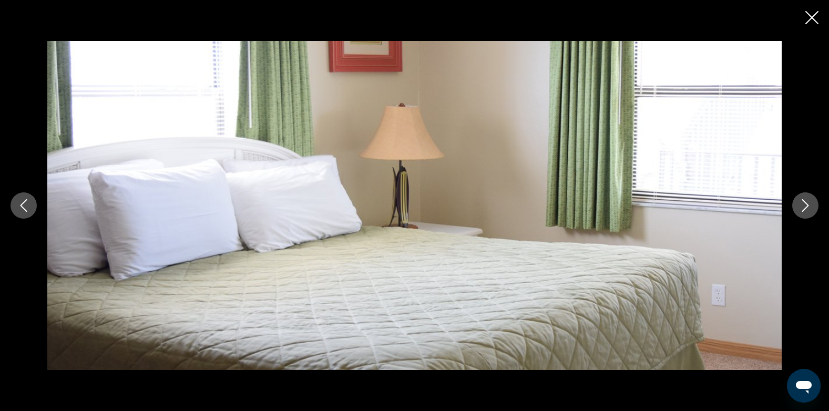
click at [808, 203] on icon "Next image" at bounding box center [805, 205] width 13 height 13
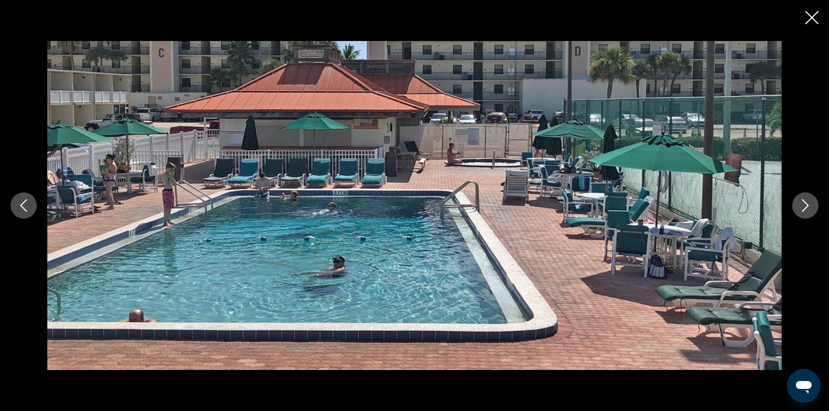
click at [808, 203] on icon "Next image" at bounding box center [805, 205] width 13 height 13
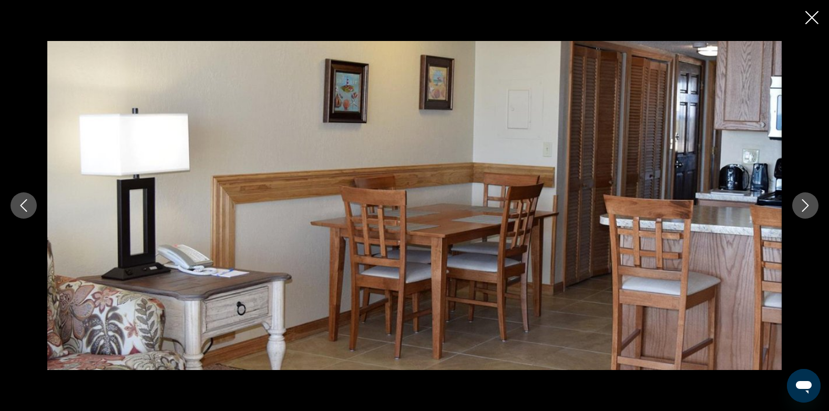
click at [813, 16] on icon "Close slideshow" at bounding box center [811, 17] width 13 height 13
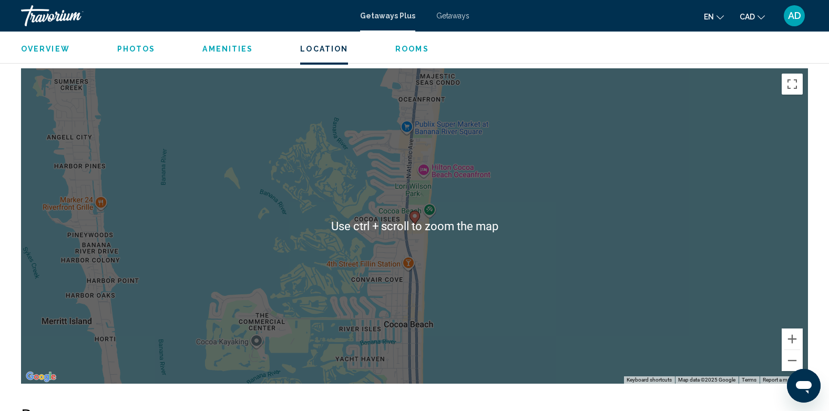
scroll to position [1156, 0]
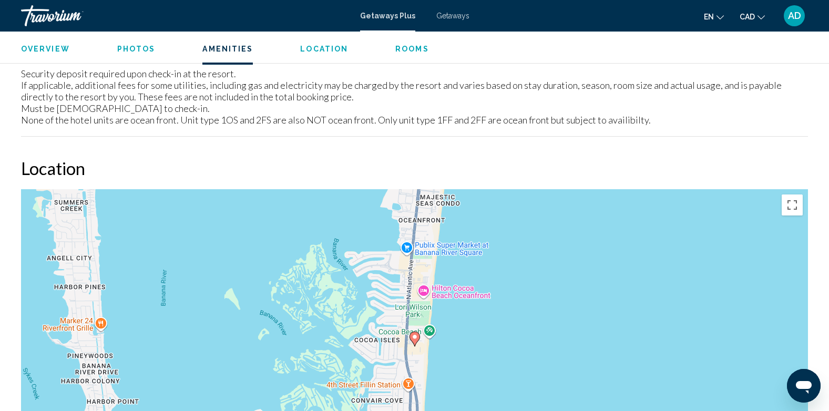
click at [440, 292] on div "To activate drag with keyboard, press Alt + Enter. Once in keyboard drag state,…" at bounding box center [414, 346] width 787 height 315
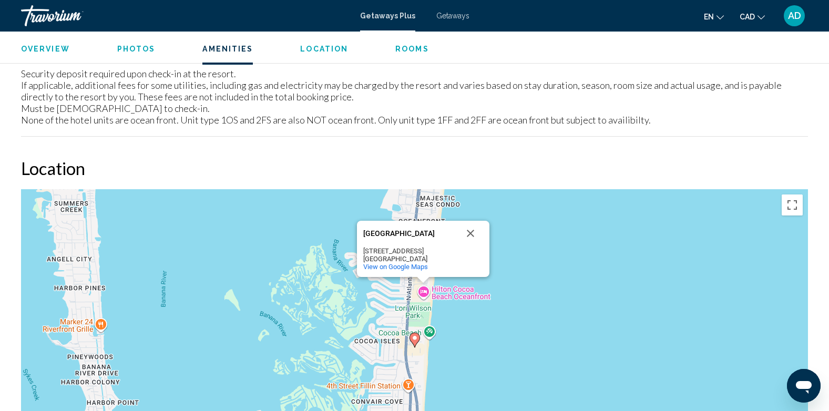
click at [444, 238] on div "[GEOGRAPHIC_DATA]" at bounding box center [410, 234] width 95 height 8
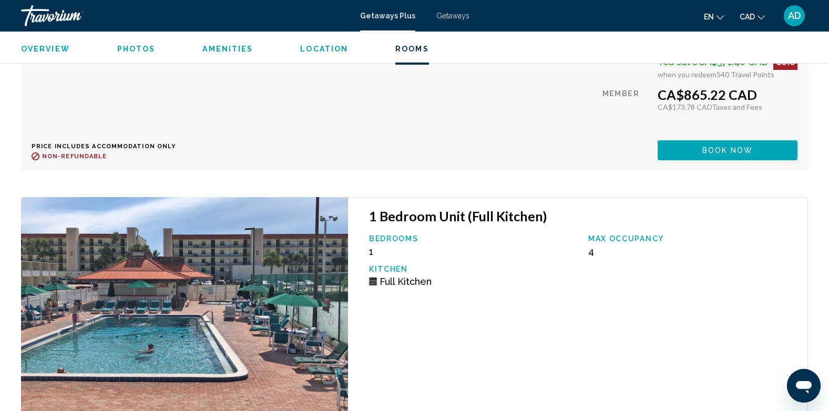
scroll to position [2167, 0]
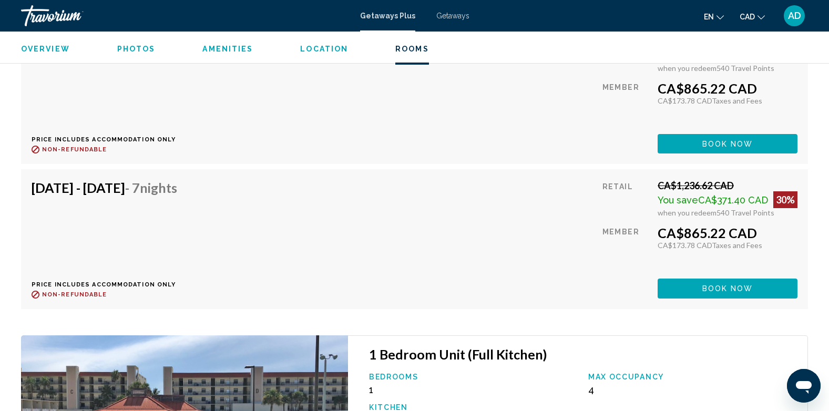
click at [42, 46] on span "Overview" at bounding box center [45, 49] width 49 height 8
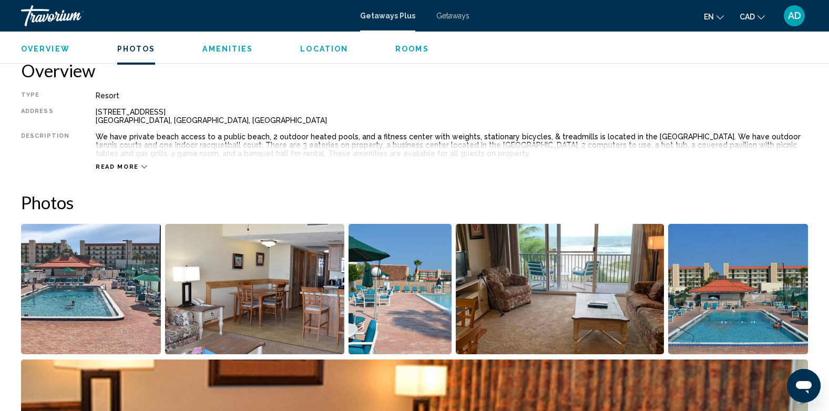
scroll to position [337, 0]
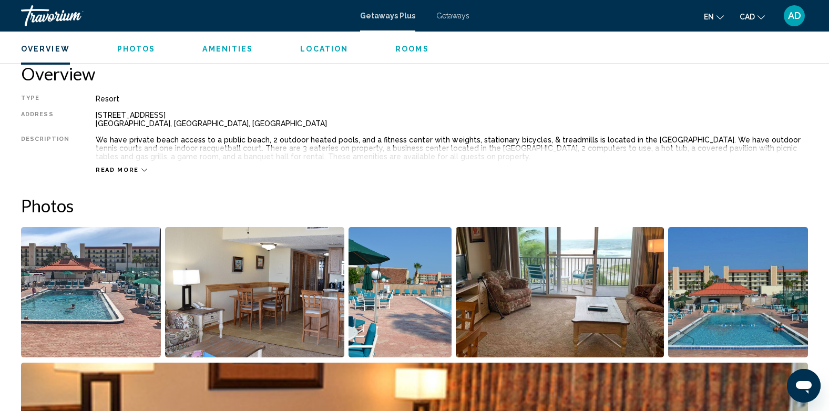
click at [417, 48] on span "Rooms" at bounding box center [412, 49] width 34 height 8
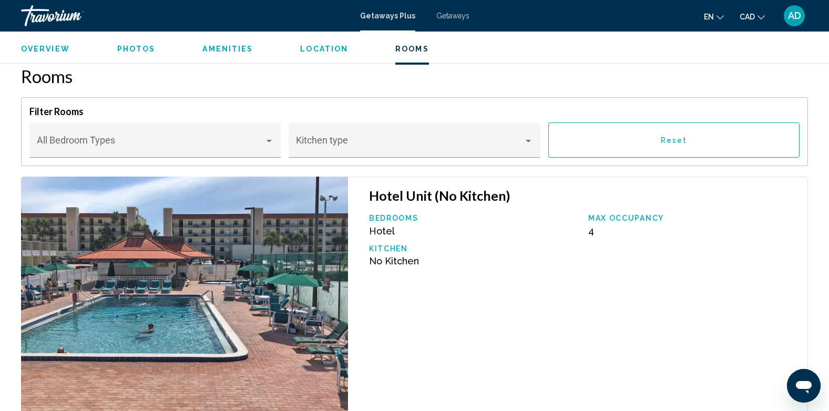
scroll to position [1618, 0]
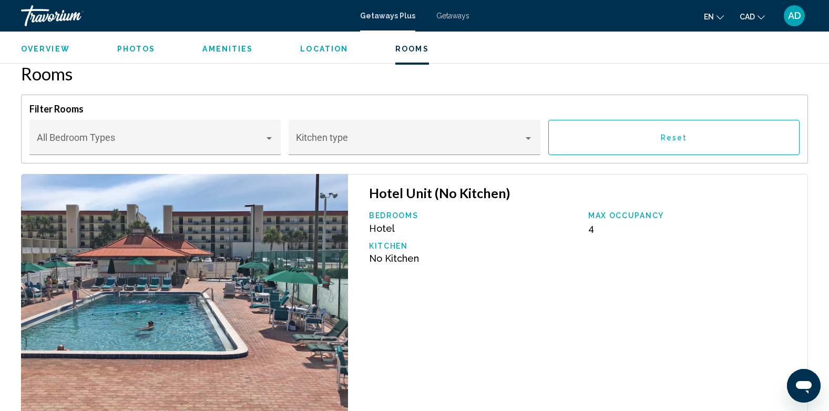
click at [417, 48] on span "Rooms" at bounding box center [412, 49] width 34 height 8
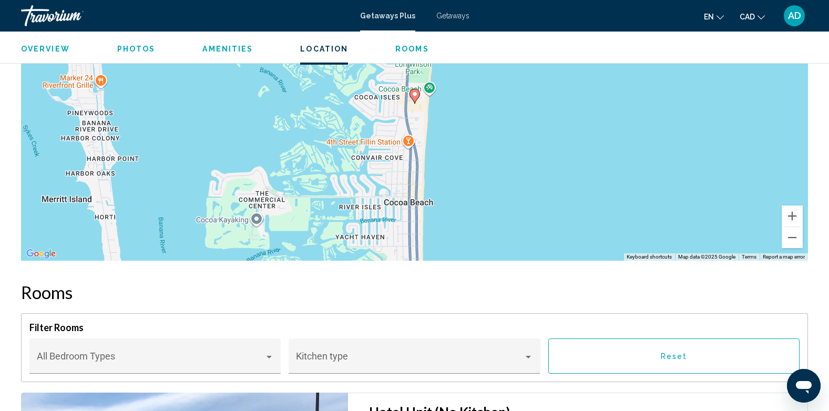
scroll to position [1221, 0]
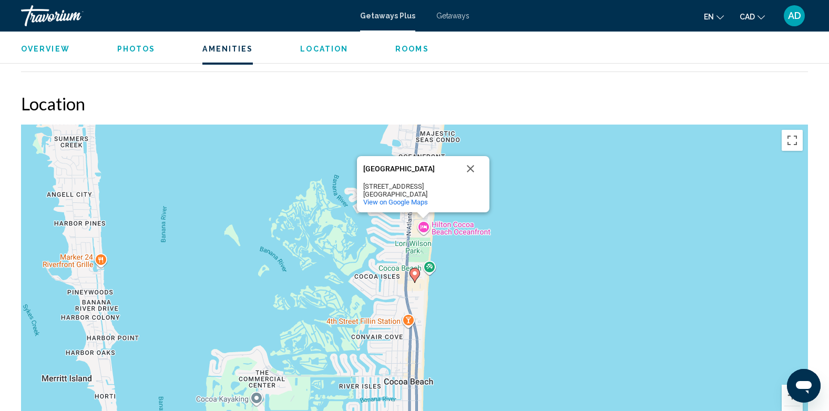
click at [448, 14] on span "Getaways" at bounding box center [452, 16] width 33 height 8
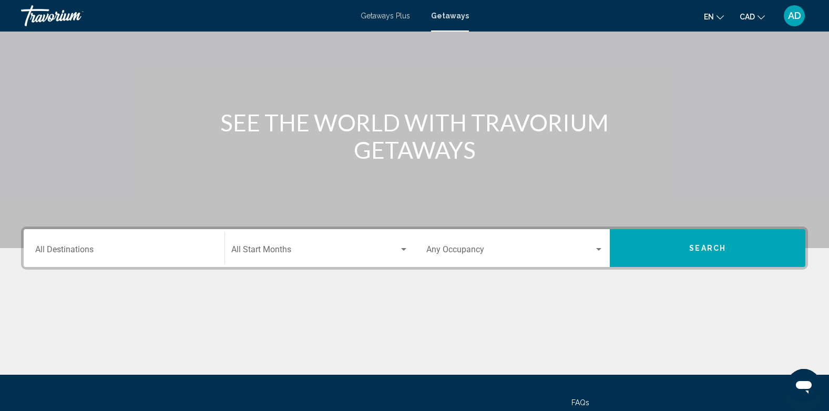
scroll to position [158, 0]
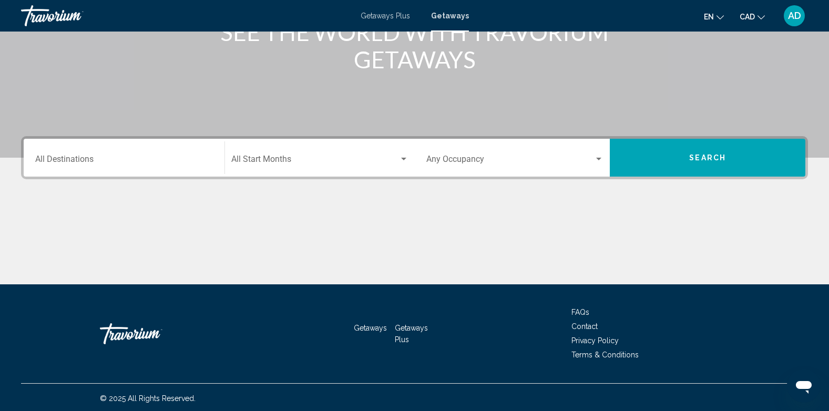
click at [100, 164] on input "Destination All Destinations" at bounding box center [124, 161] width 178 height 9
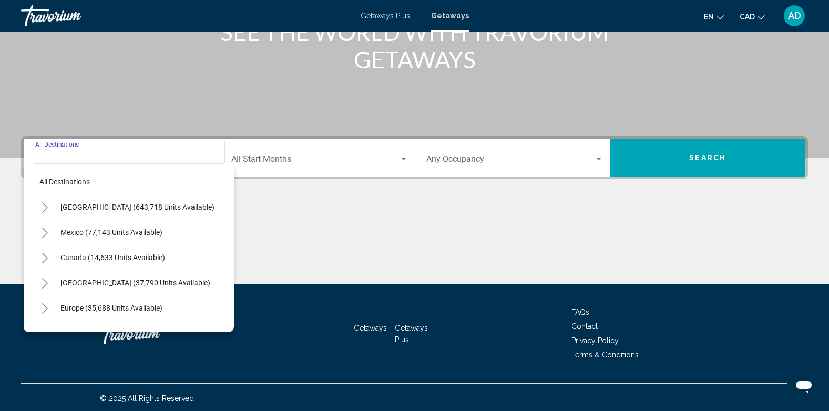
scroll to position [160, 0]
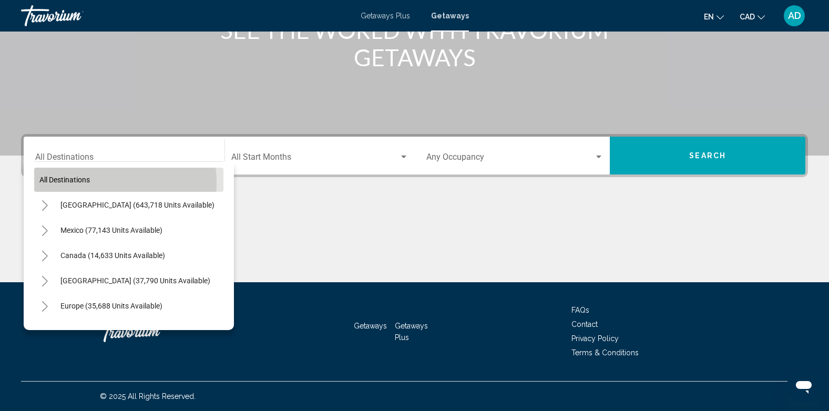
click at [88, 183] on span "All destinations" at bounding box center [64, 180] width 50 height 8
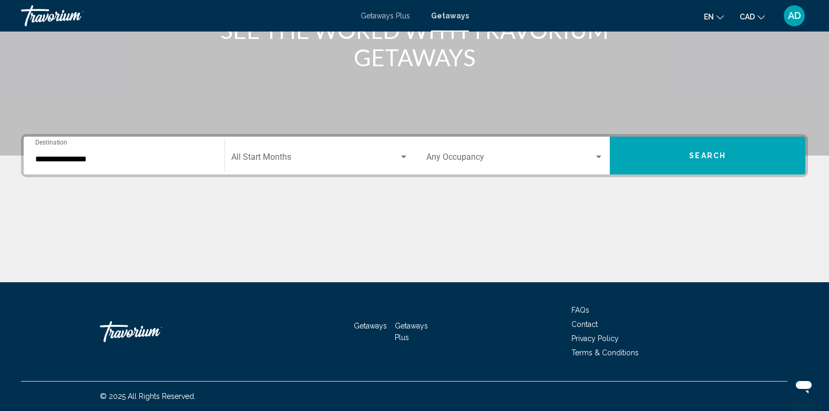
click at [168, 153] on div "**********" at bounding box center [124, 155] width 178 height 33
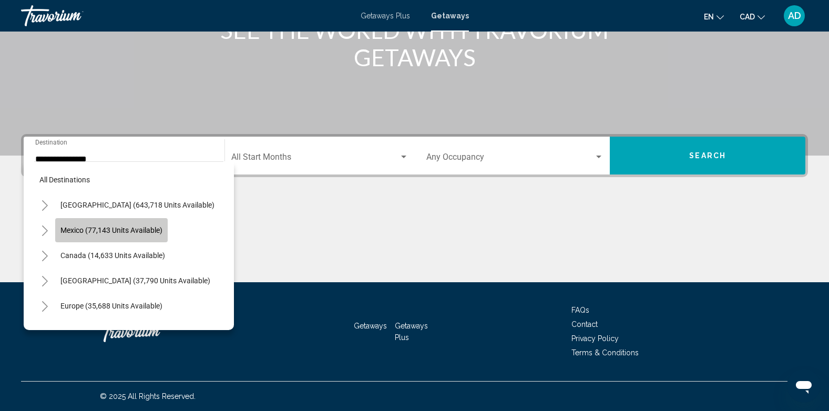
click at [109, 228] on span "Mexico (77,143 units available)" at bounding box center [111, 230] width 102 height 8
type input "**********"
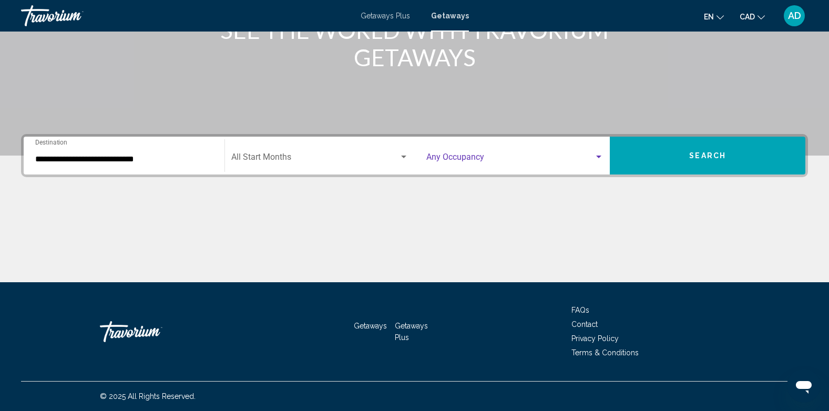
click at [482, 156] on span "Search widget" at bounding box center [510, 158] width 168 height 9
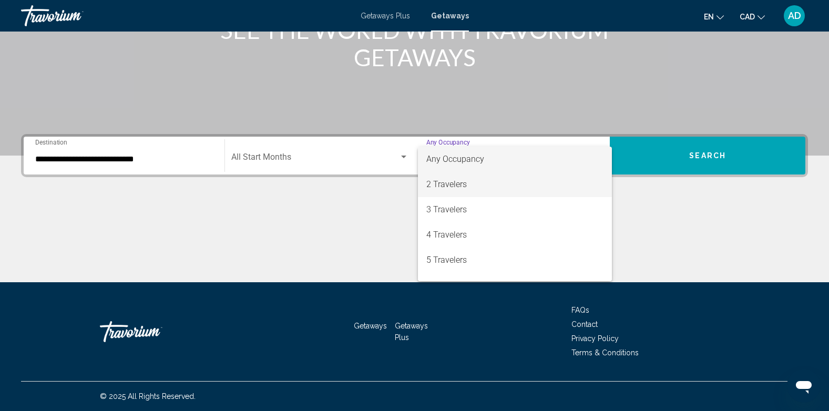
click at [451, 184] on span "2 Travelers" at bounding box center [515, 184] width 178 height 25
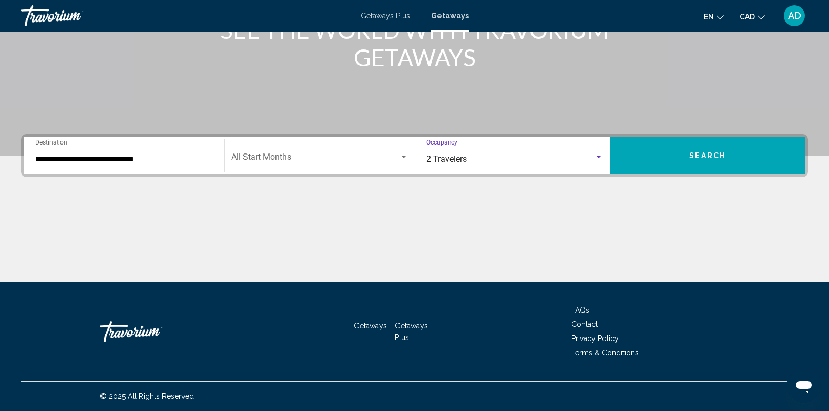
click at [705, 146] on button "Search" at bounding box center [707, 156] width 195 height 38
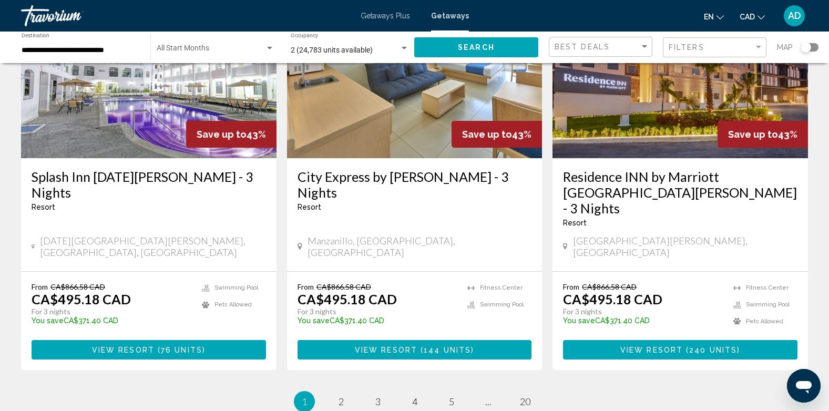
scroll to position [1350, 0]
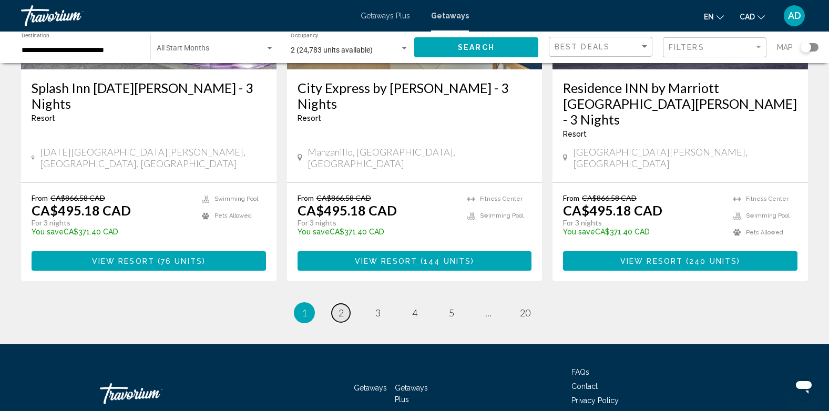
click at [340, 307] on span "2" at bounding box center [340, 313] width 5 height 12
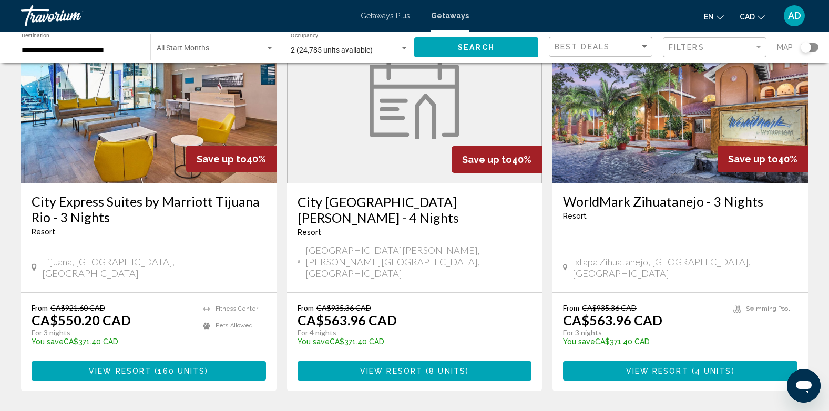
scroll to position [1365, 0]
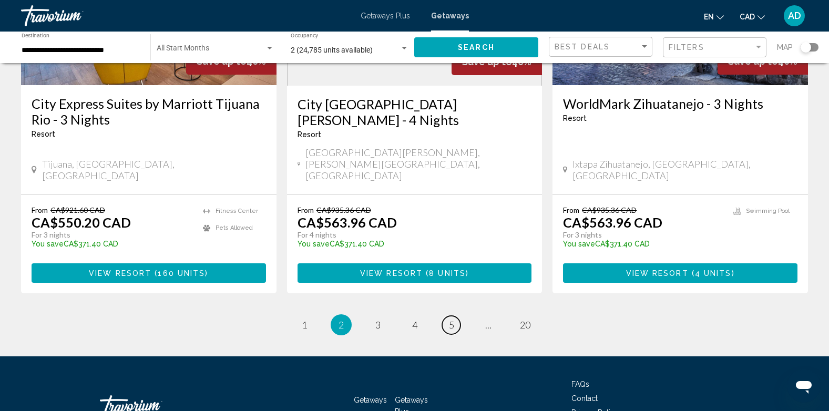
click at [451, 319] on span "5" at bounding box center [451, 325] width 5 height 12
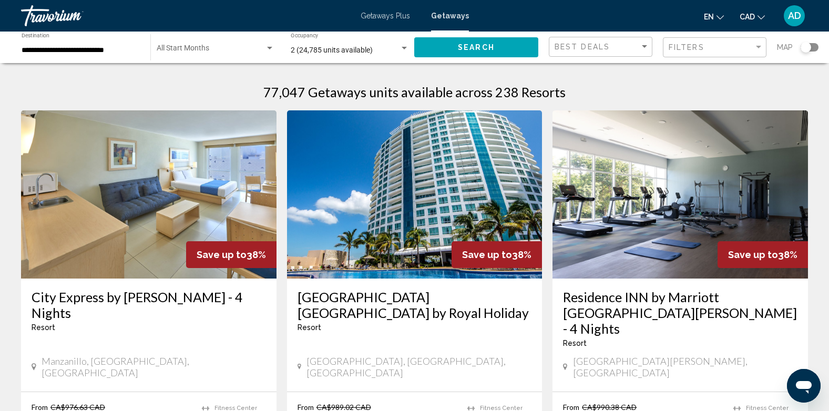
scroll to position [105, 0]
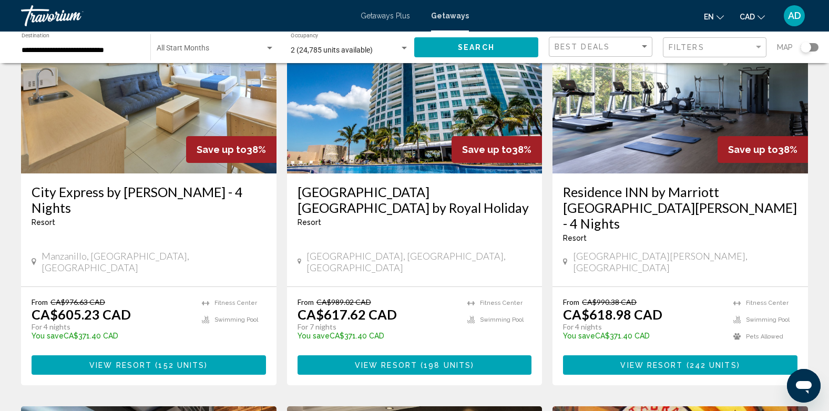
click at [386, 121] on img "Main content" at bounding box center [414, 89] width 255 height 168
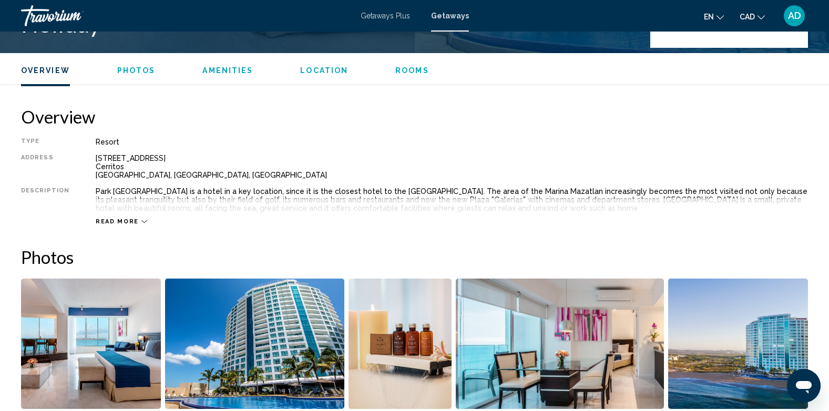
scroll to position [315, 0]
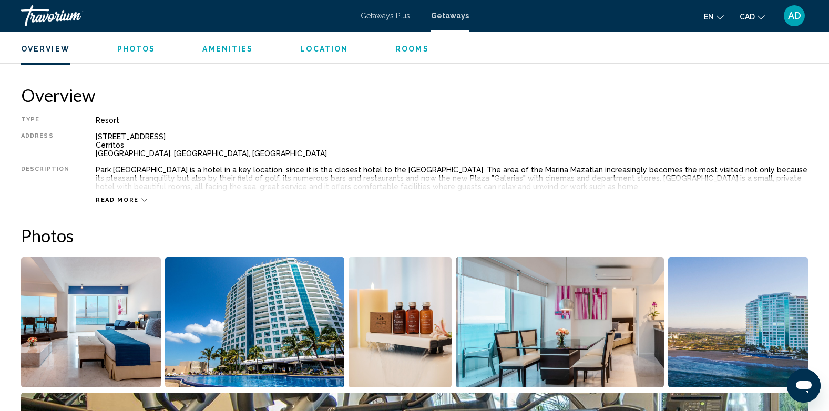
click at [142, 198] on div "Read more" at bounding box center [452, 189] width 712 height 29
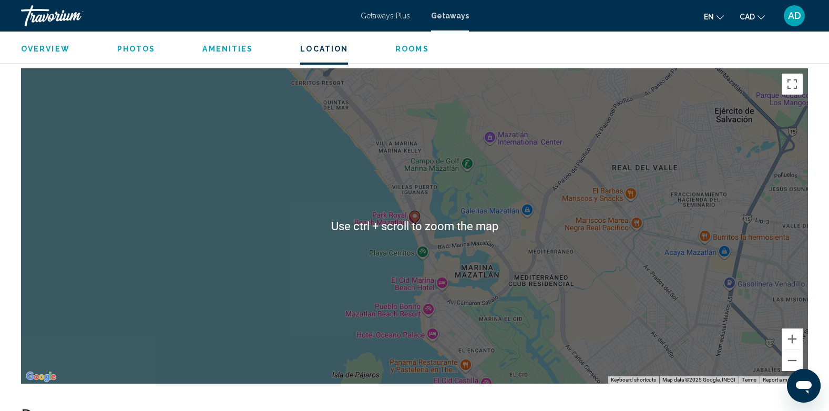
scroll to position [1261, 0]
click at [344, 162] on div "To activate drag with keyboard, press Alt + Enter. Once in keyboard drag state,…" at bounding box center [414, 226] width 787 height 315
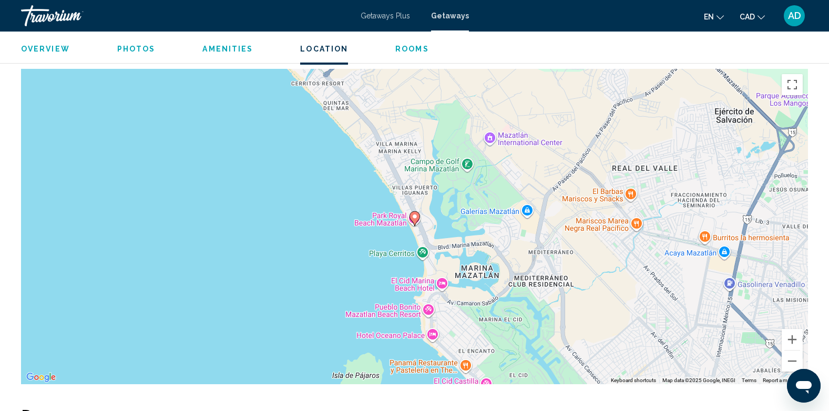
click at [390, 221] on div "To activate drag with keyboard, press Alt + Enter. Once in keyboard drag state,…" at bounding box center [414, 226] width 787 height 315
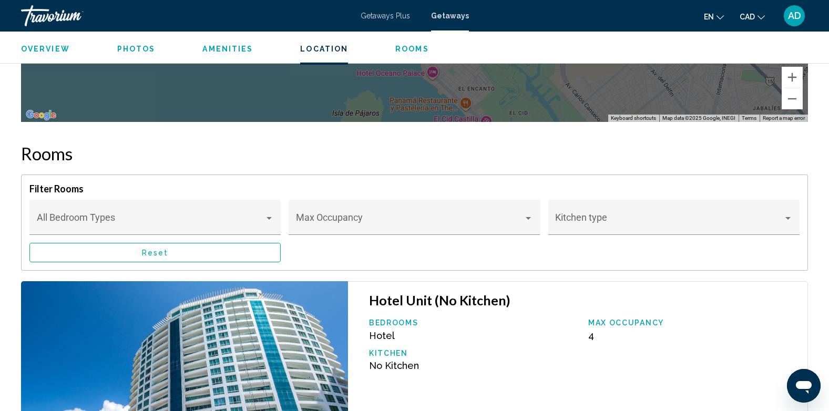
scroll to position [1524, 0]
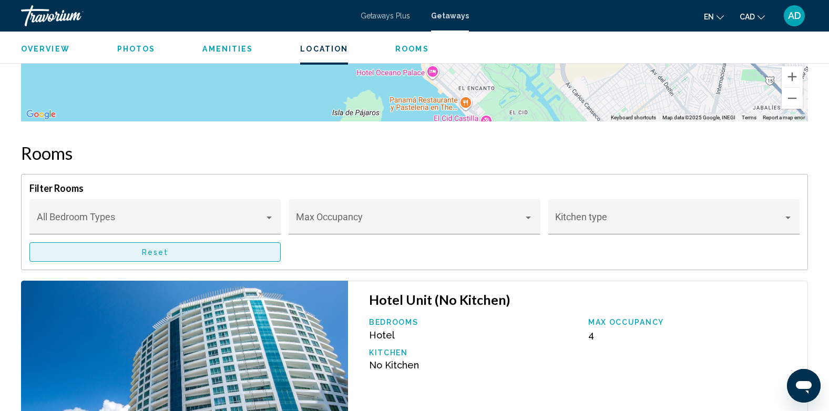
click at [180, 253] on button "Reset" at bounding box center [154, 251] width 251 height 19
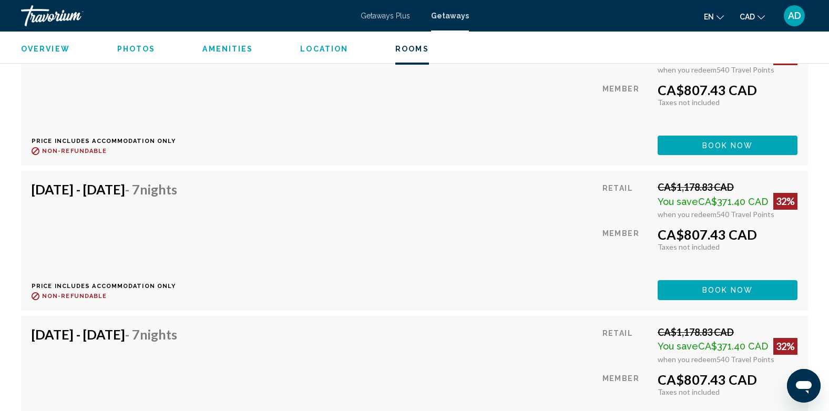
scroll to position [5675, 0]
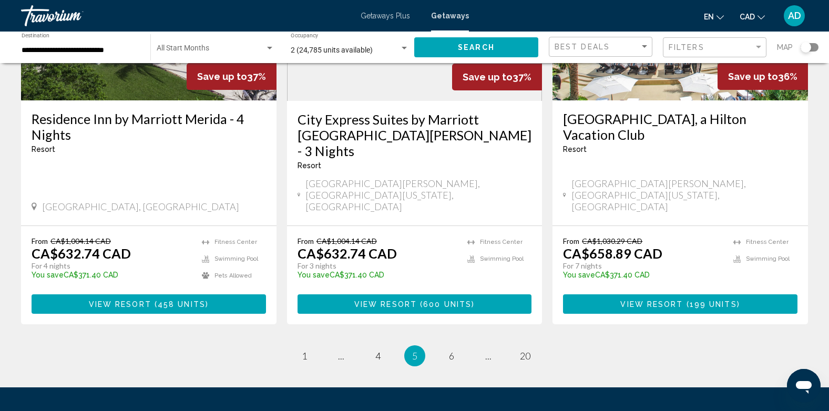
scroll to position [1156, 0]
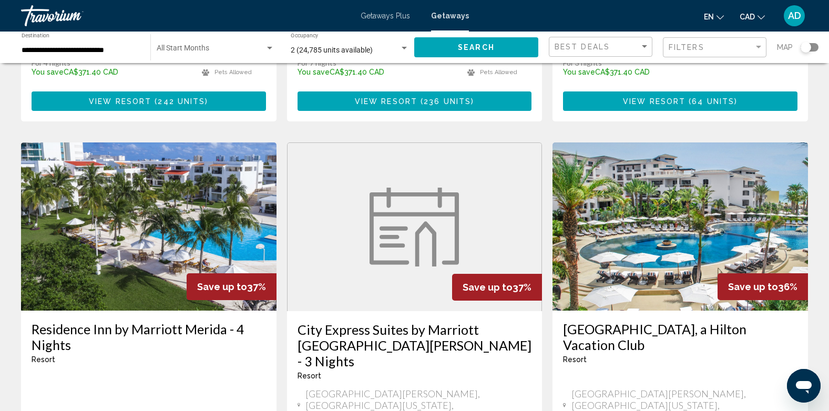
click at [648, 159] on img "Main content" at bounding box center [679, 226] width 255 height 168
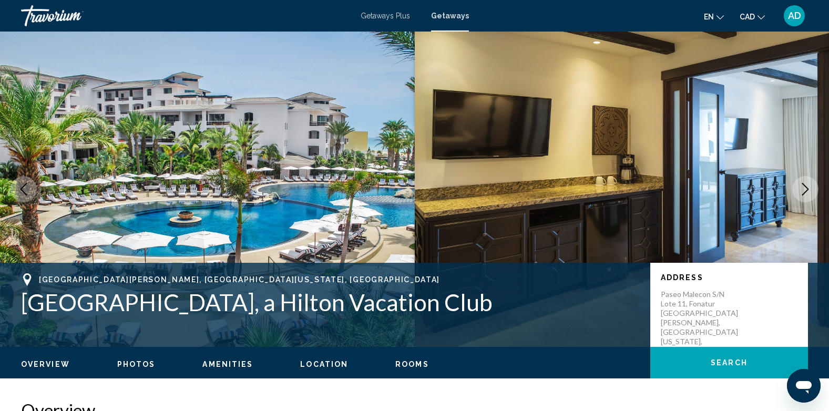
click at [244, 215] on img "Main content" at bounding box center [207, 189] width 415 height 315
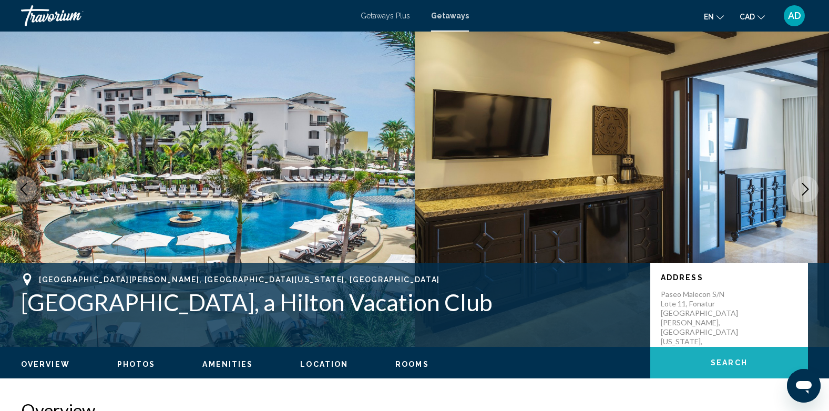
click at [748, 366] on button "Search" at bounding box center [729, 363] width 158 height 32
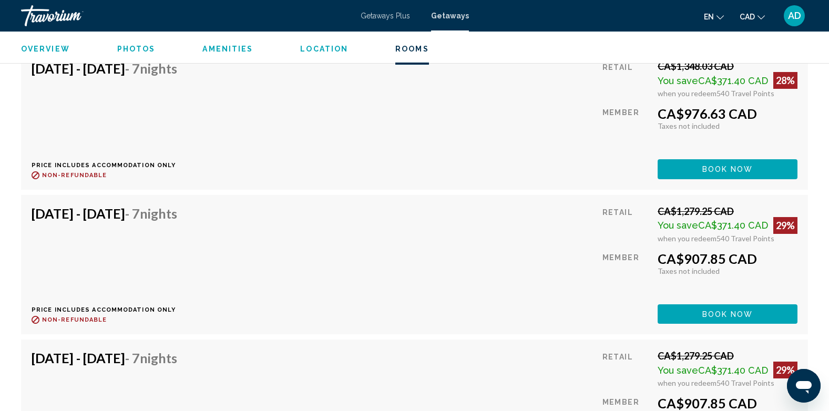
scroll to position [2189, 0]
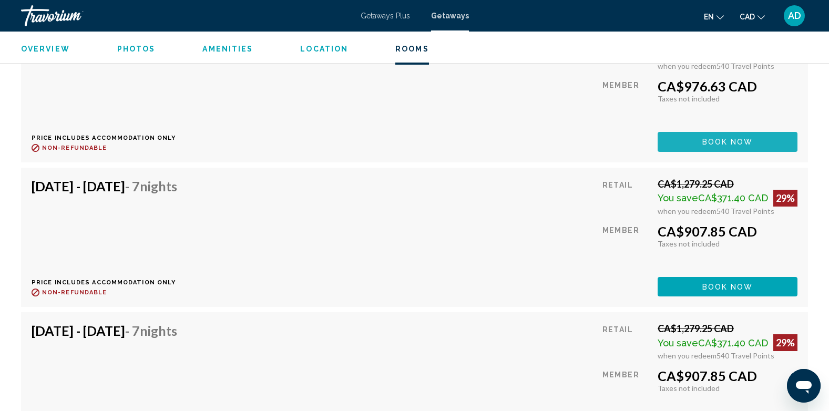
click at [736, 139] on span "Book now" at bounding box center [727, 142] width 51 height 8
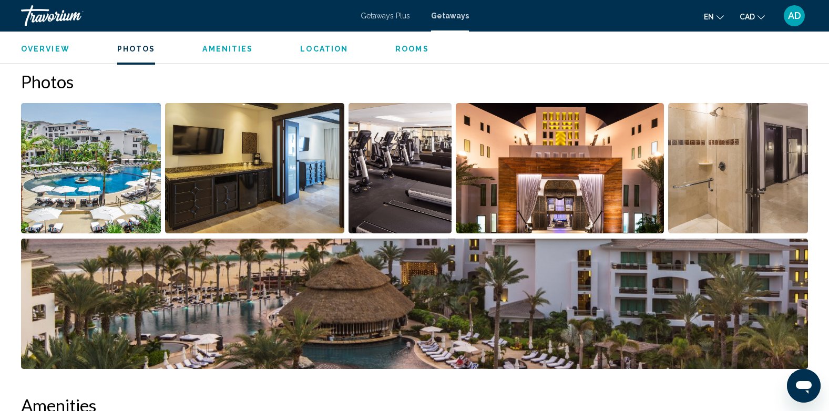
scroll to position [447, 0]
